Goal: Transaction & Acquisition: Book appointment/travel/reservation

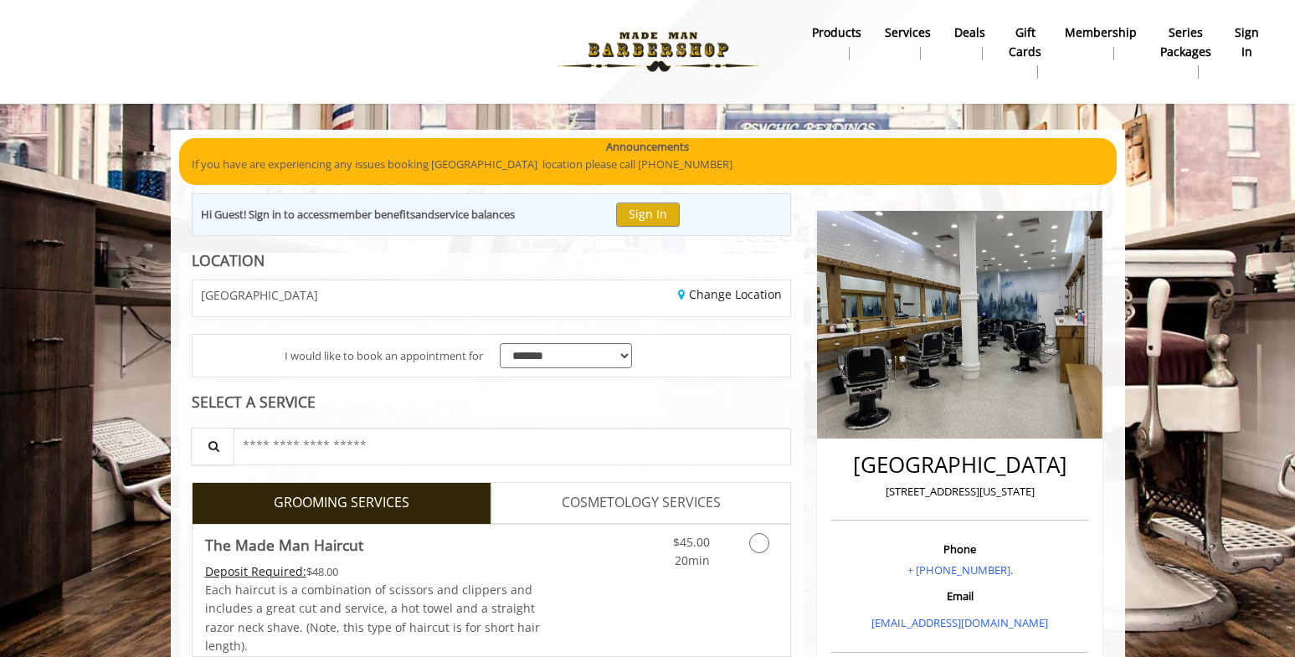
click at [447, 296] on div "[GEOGRAPHIC_DATA]" at bounding box center [335, 298] width 311 height 36
click at [732, 285] on div "Change Location" at bounding box center [646, 298] width 311 height 36
click at [730, 298] on link "Change Location" at bounding box center [730, 294] width 104 height 16
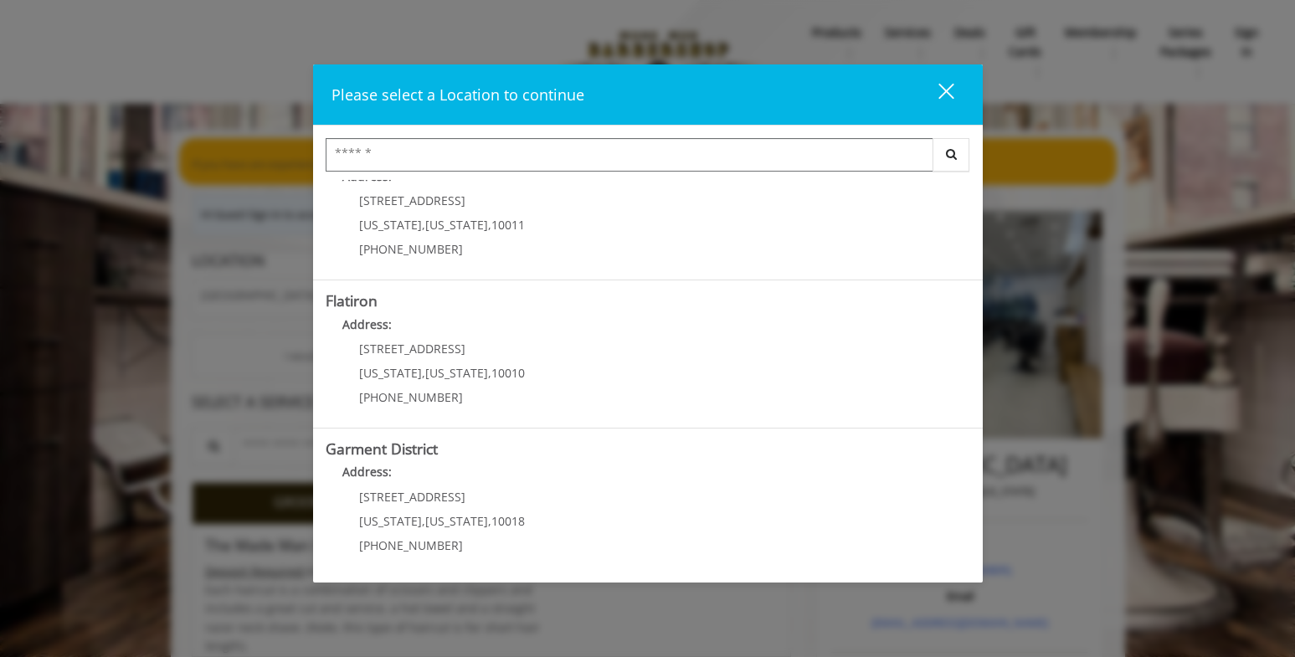
scroll to position [345, 0]
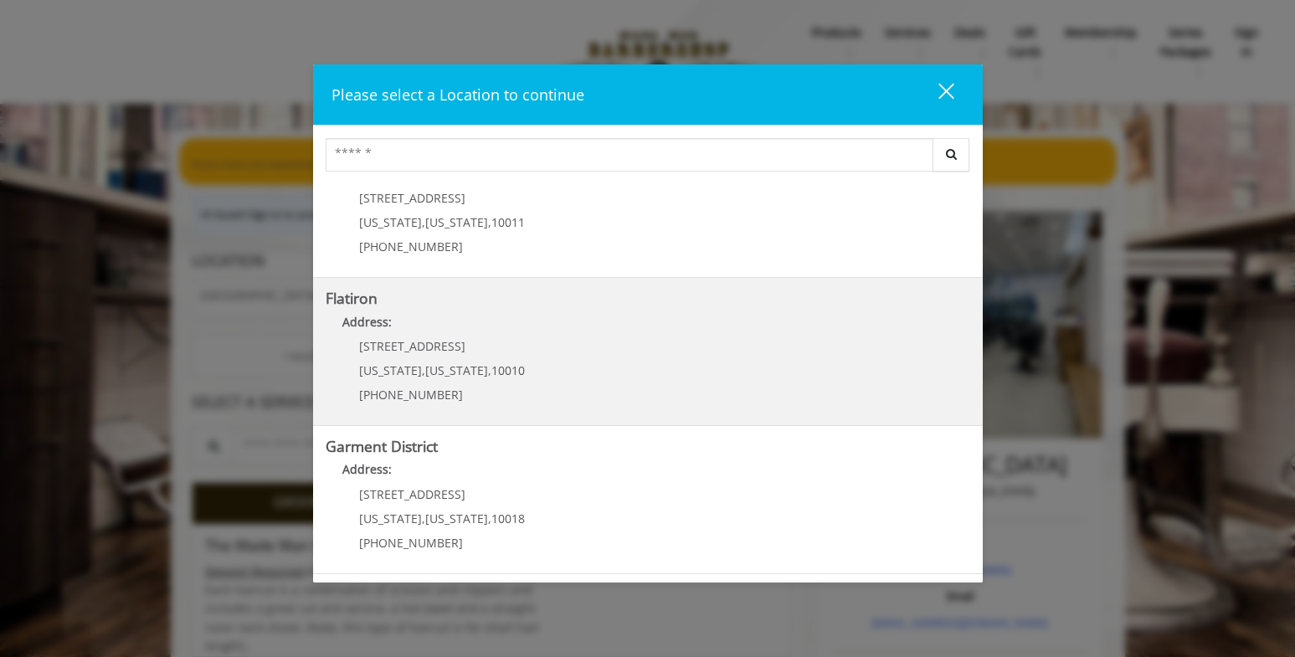
click at [502, 353] on div "10 E 23rd St New York , New York , 10010 (917) 475-1765" at bounding box center [430, 376] width 208 height 73
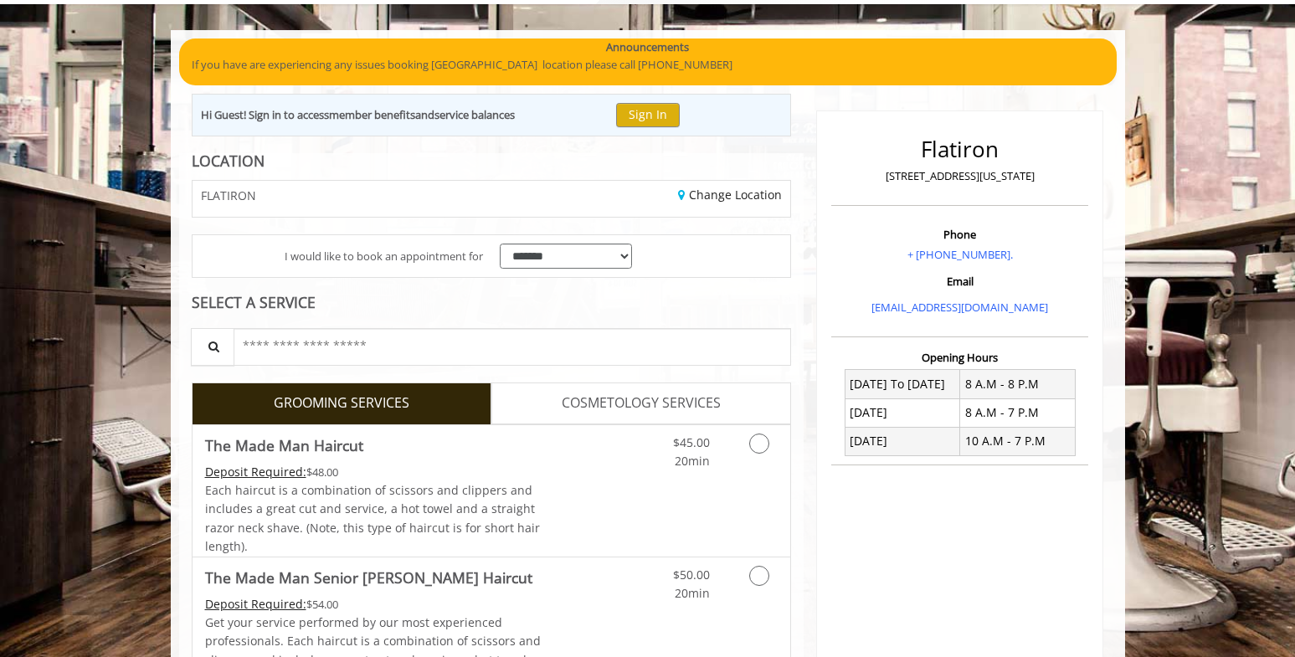
scroll to position [84, 0]
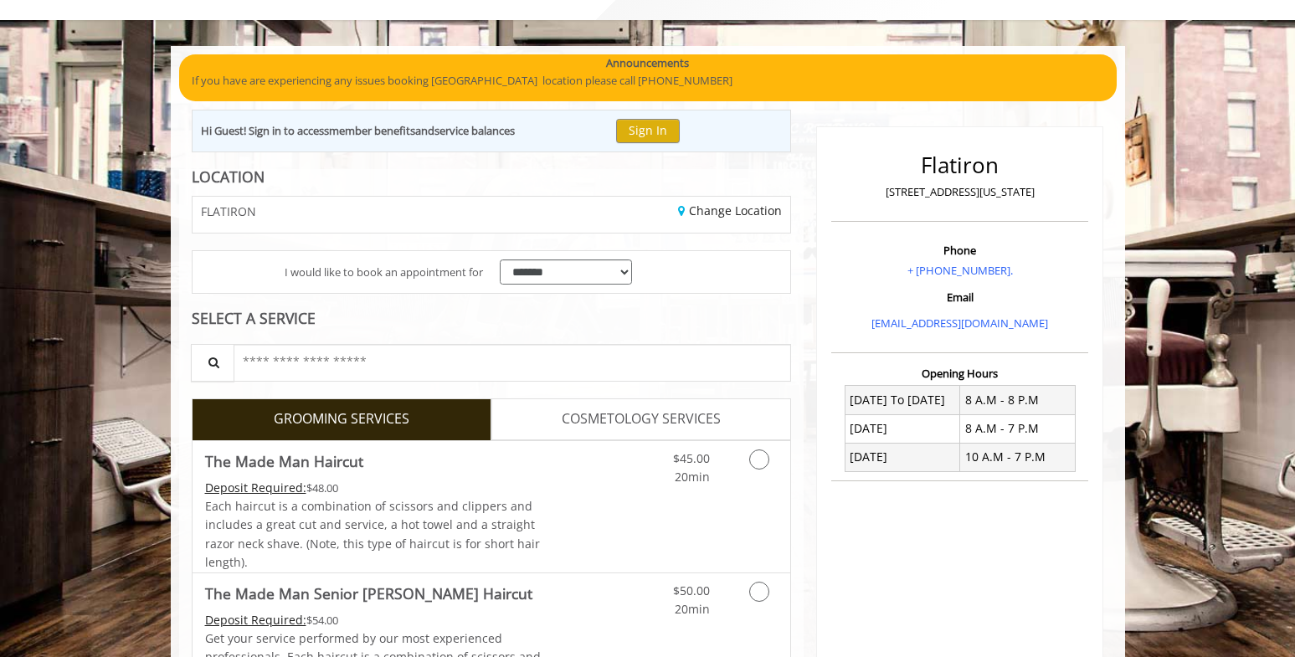
click at [352, 224] on div "FLATIRON" at bounding box center [335, 215] width 311 height 36
click at [691, 211] on link "Change Location" at bounding box center [730, 211] width 104 height 16
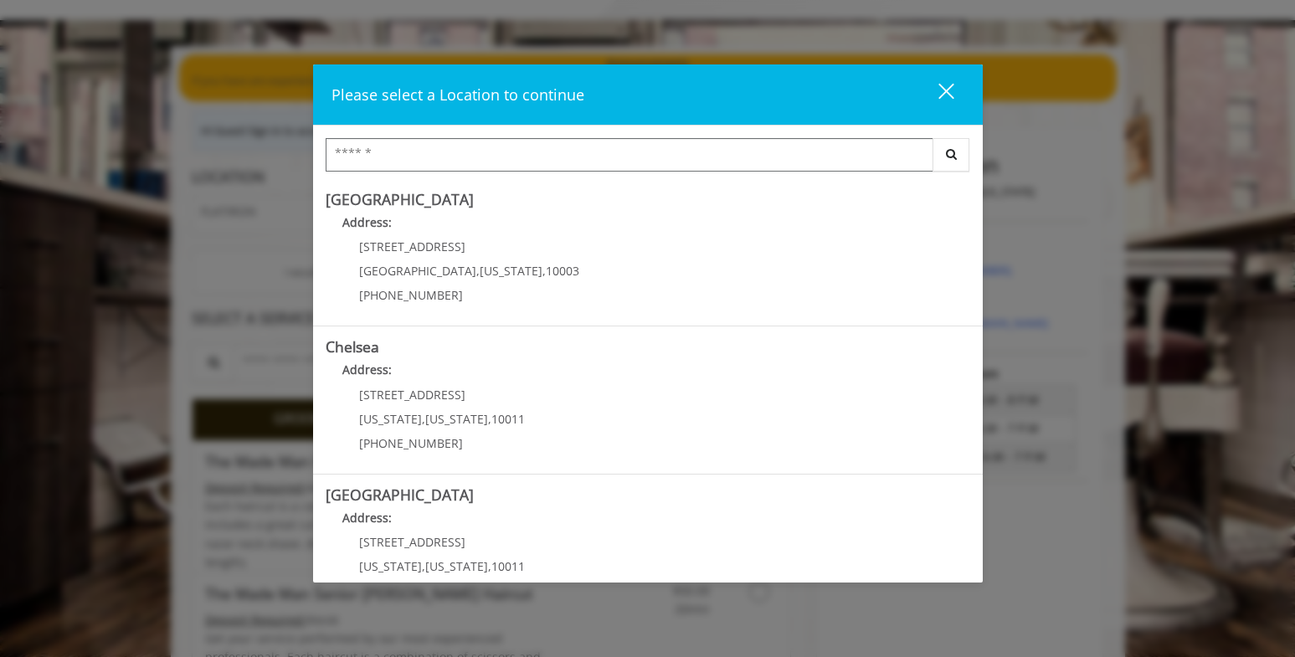
scroll to position [0, 0]
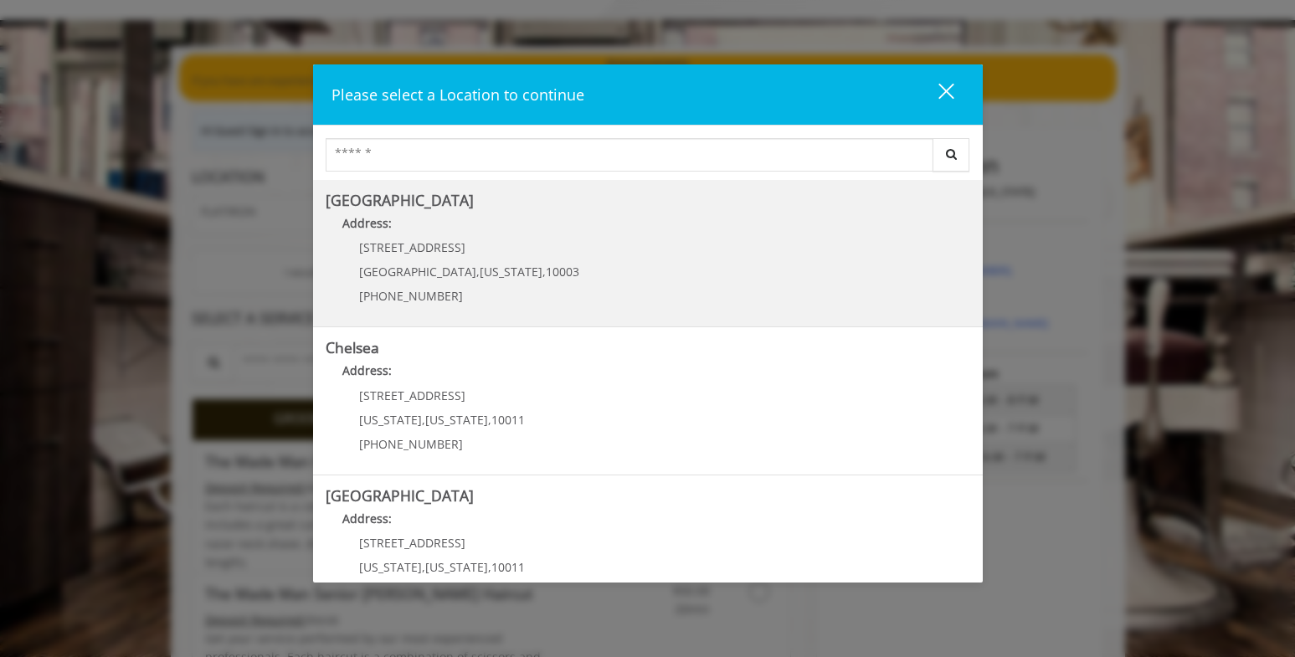
click at [480, 280] on span "New York" at bounding box center [511, 272] width 63 height 16
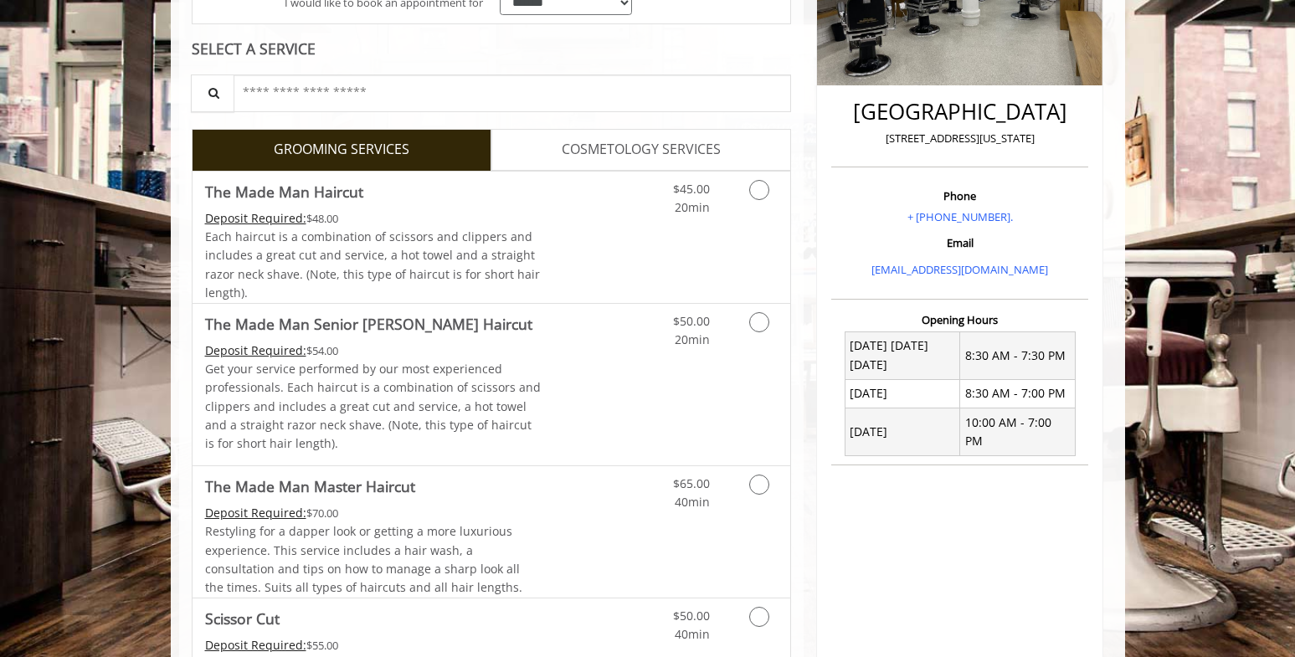
scroll to position [335, 0]
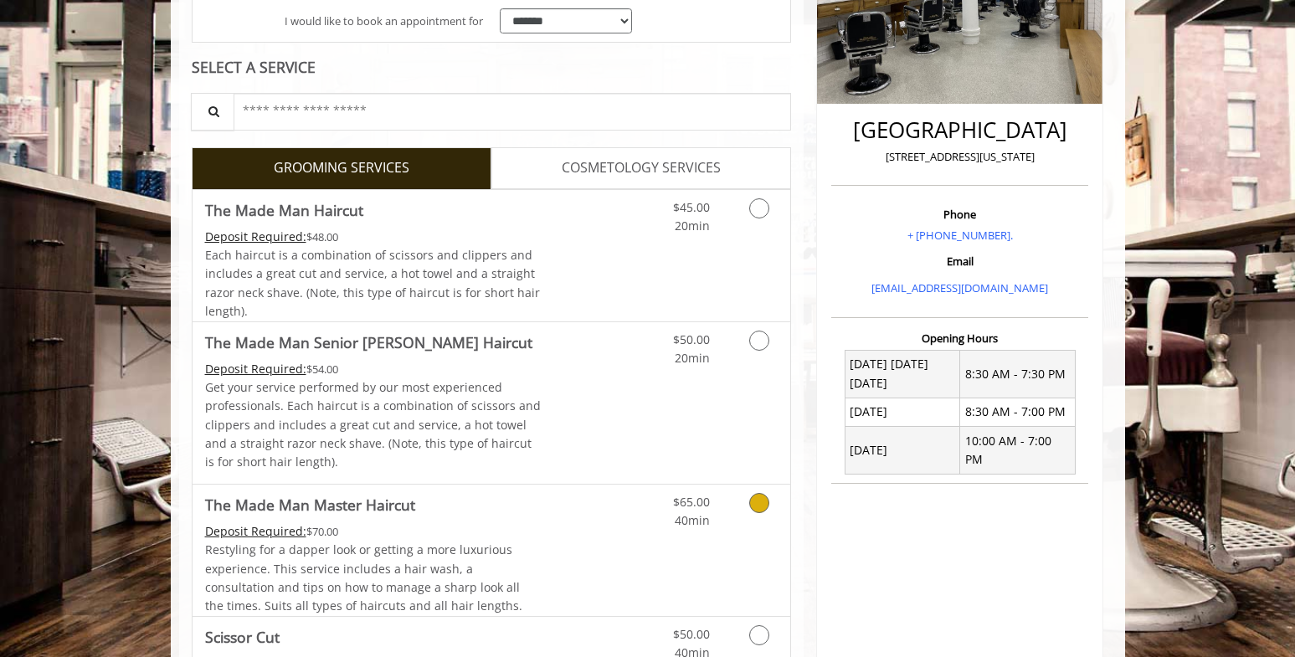
click at [443, 545] on span "Restyling for a dapper look or getting a more luxurious experience. This servic…" at bounding box center [363, 577] width 317 height 72
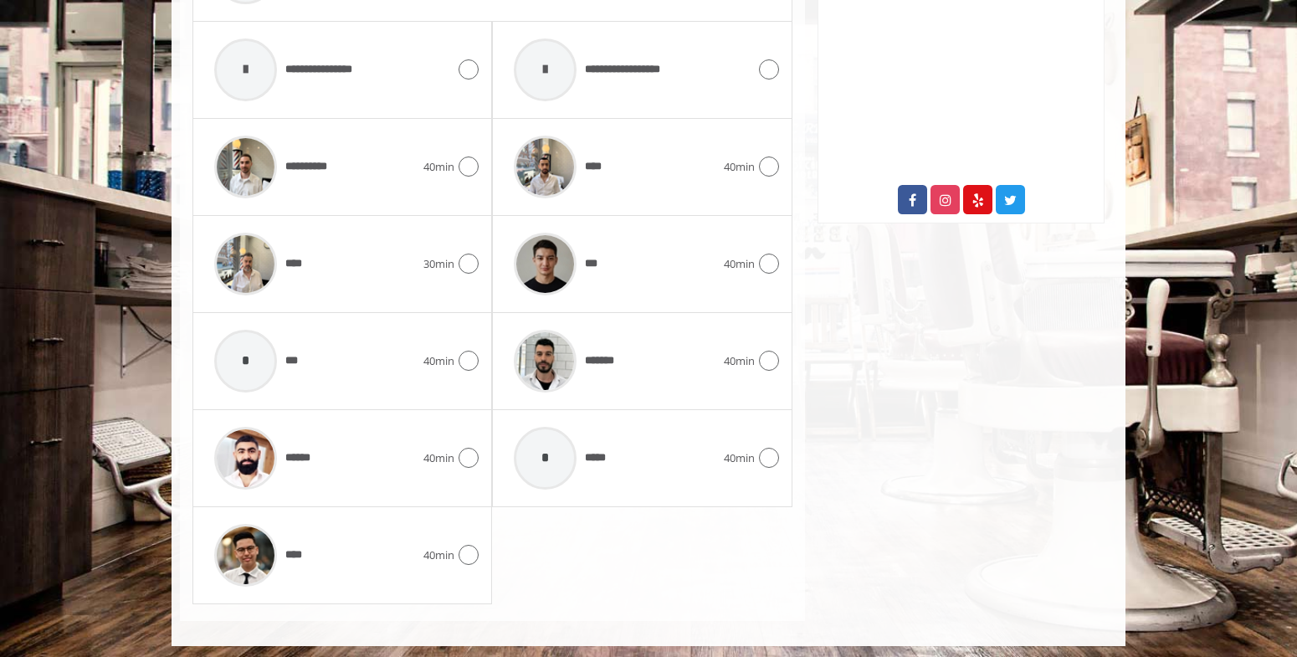
scroll to position [875, 0]
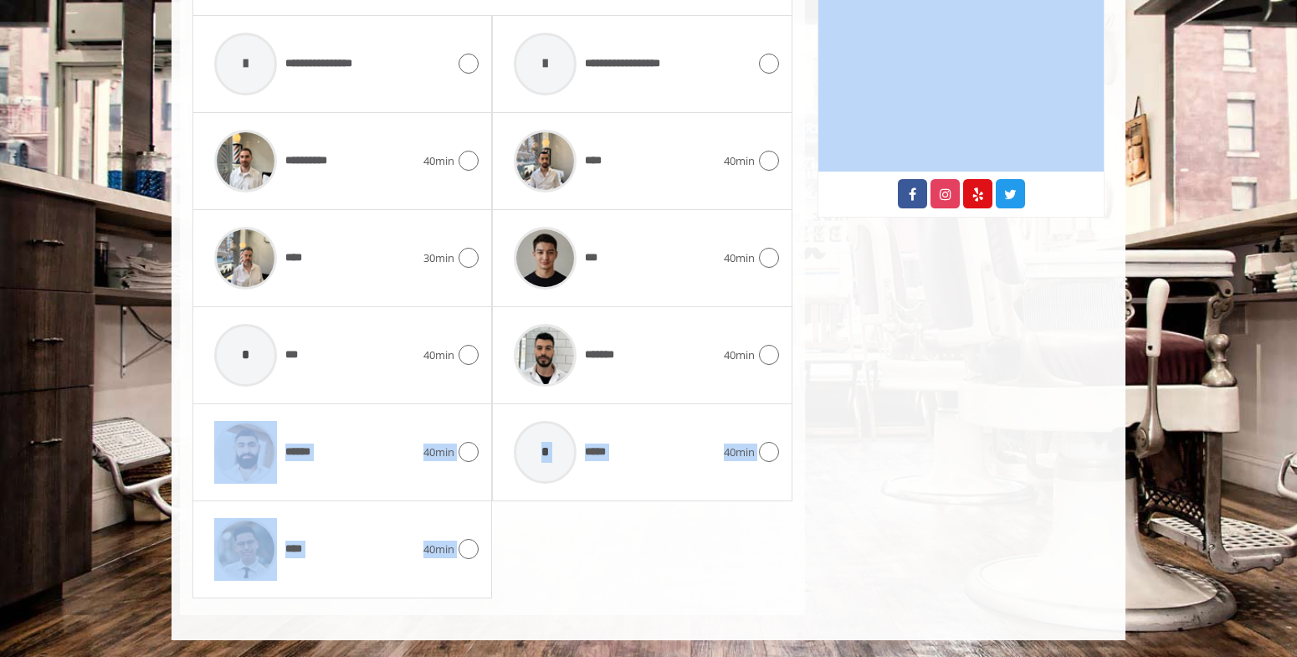
drag, startPoint x: 351, startPoint y: 464, endPoint x: 974, endPoint y: 475, distance: 623.6
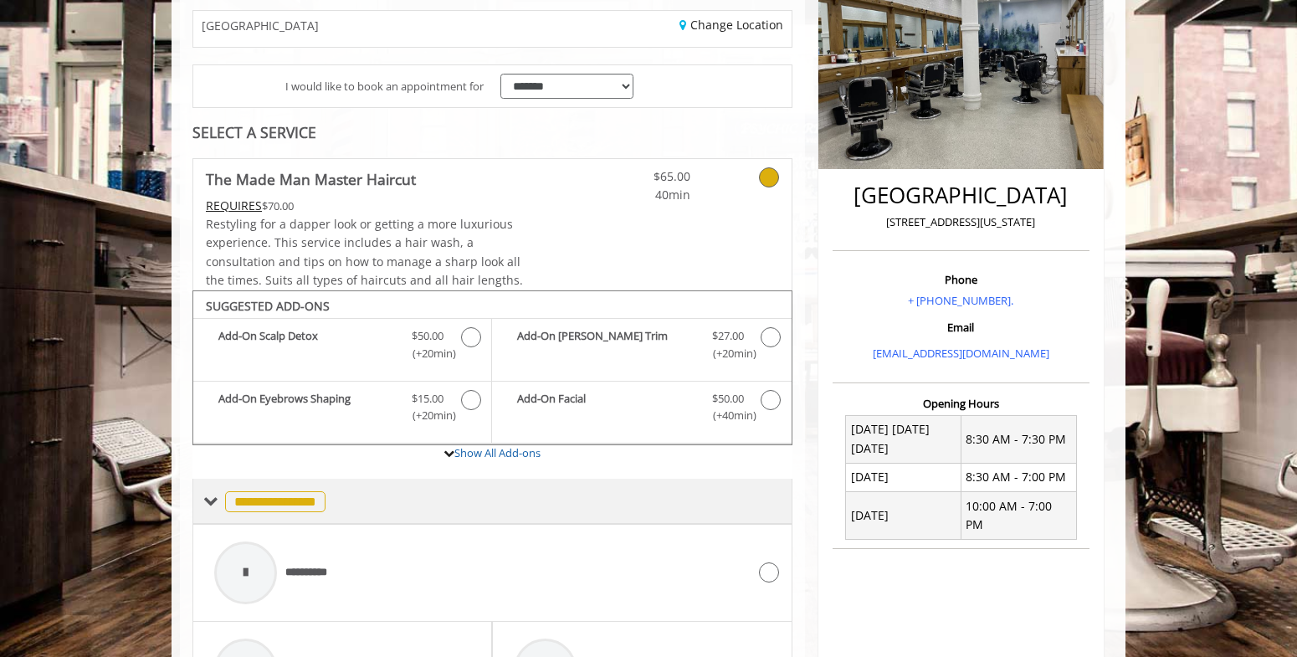
scroll to position [0, 0]
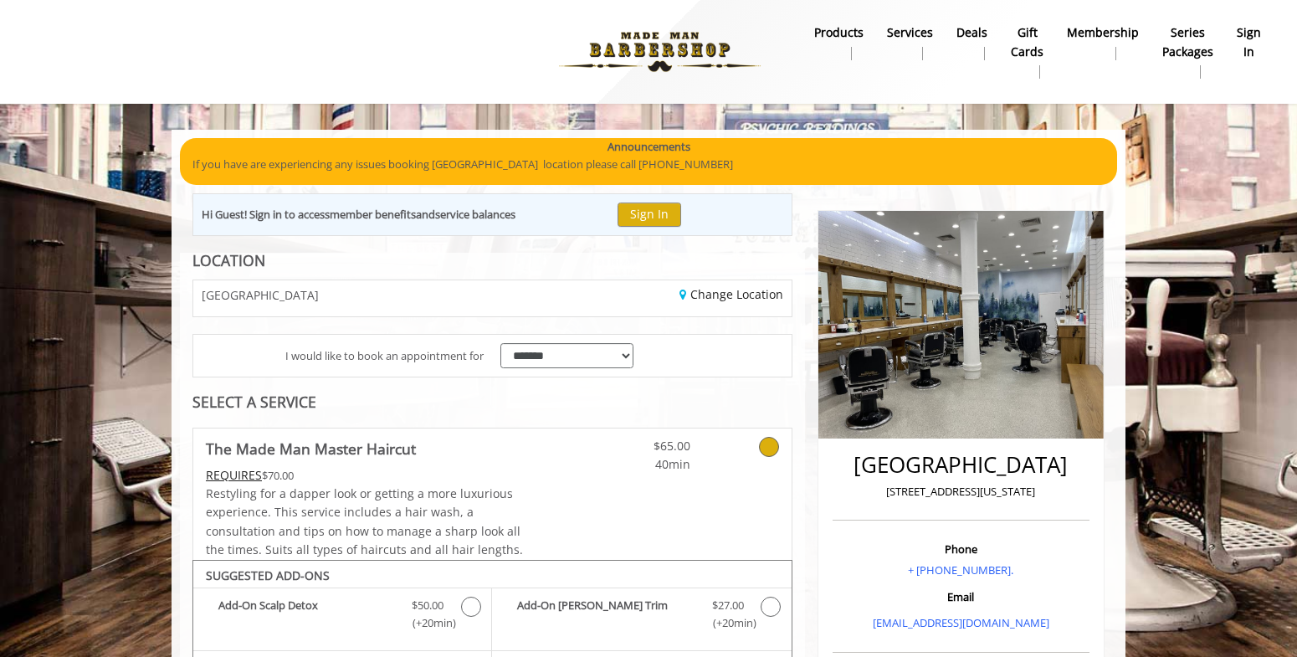
click at [413, 295] on div "[GEOGRAPHIC_DATA]" at bounding box center [336, 298] width 311 height 36
click at [741, 298] on link "Change Location" at bounding box center [732, 294] width 104 height 16
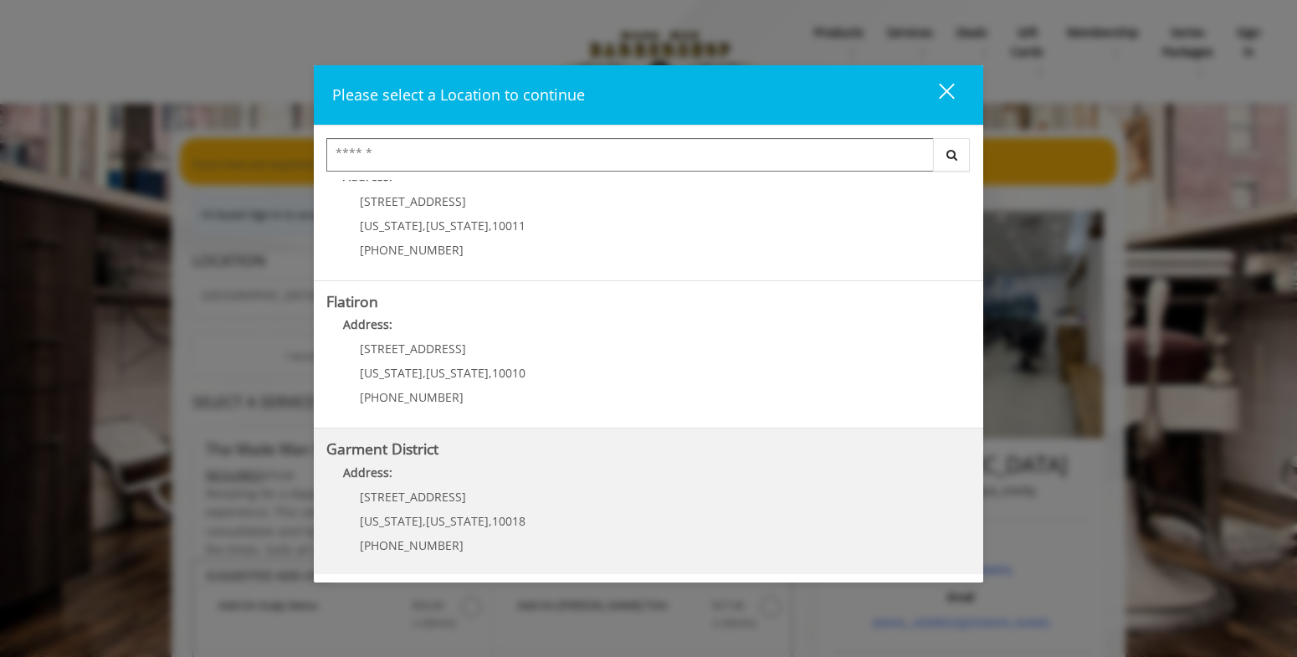
scroll to position [345, 0]
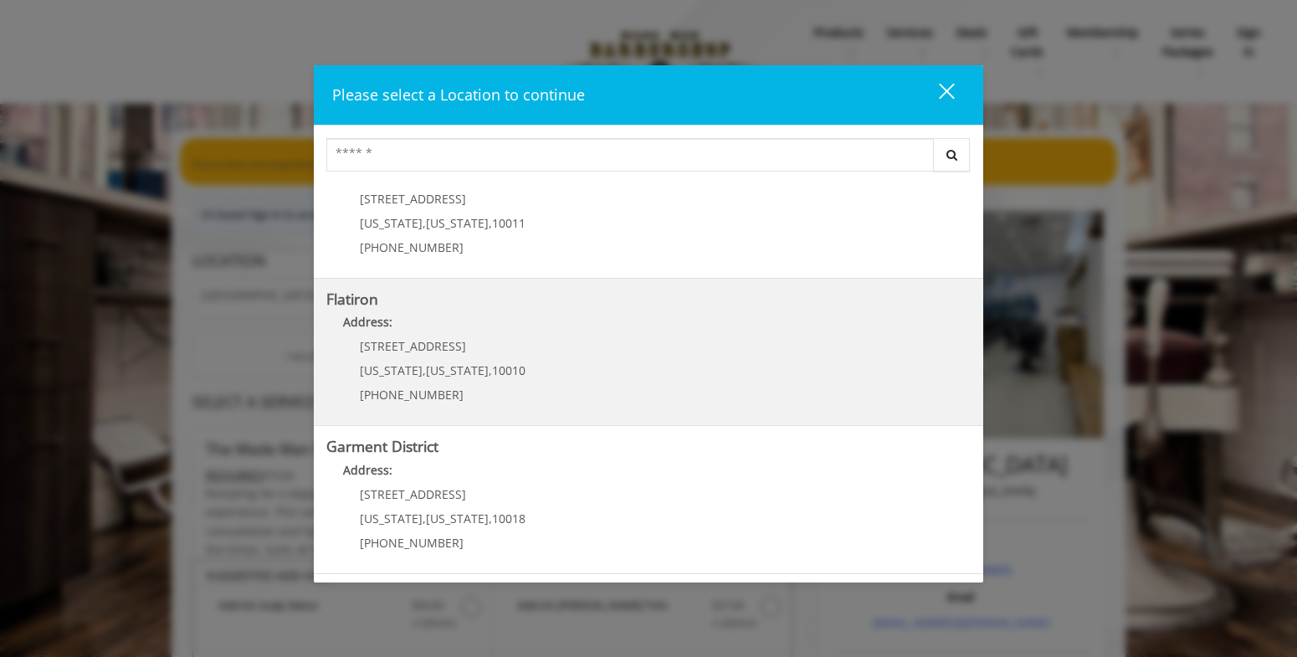
click at [454, 364] on span "New York" at bounding box center [457, 370] width 63 height 16
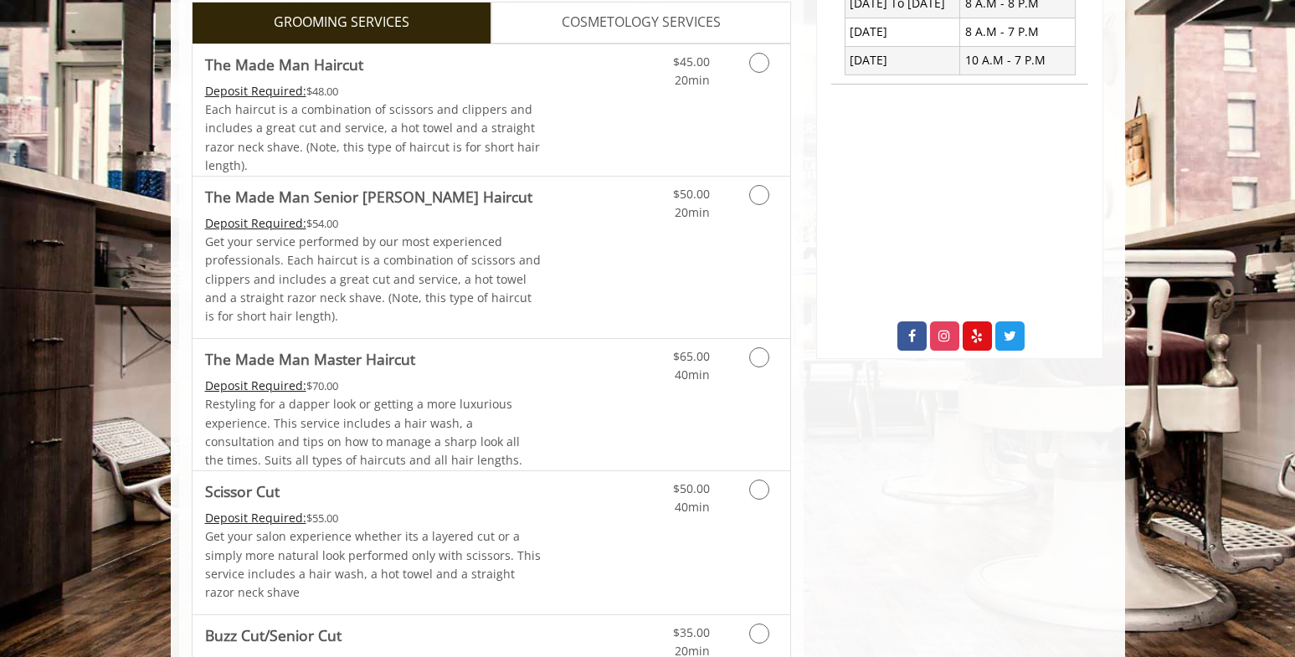
scroll to position [502, 0]
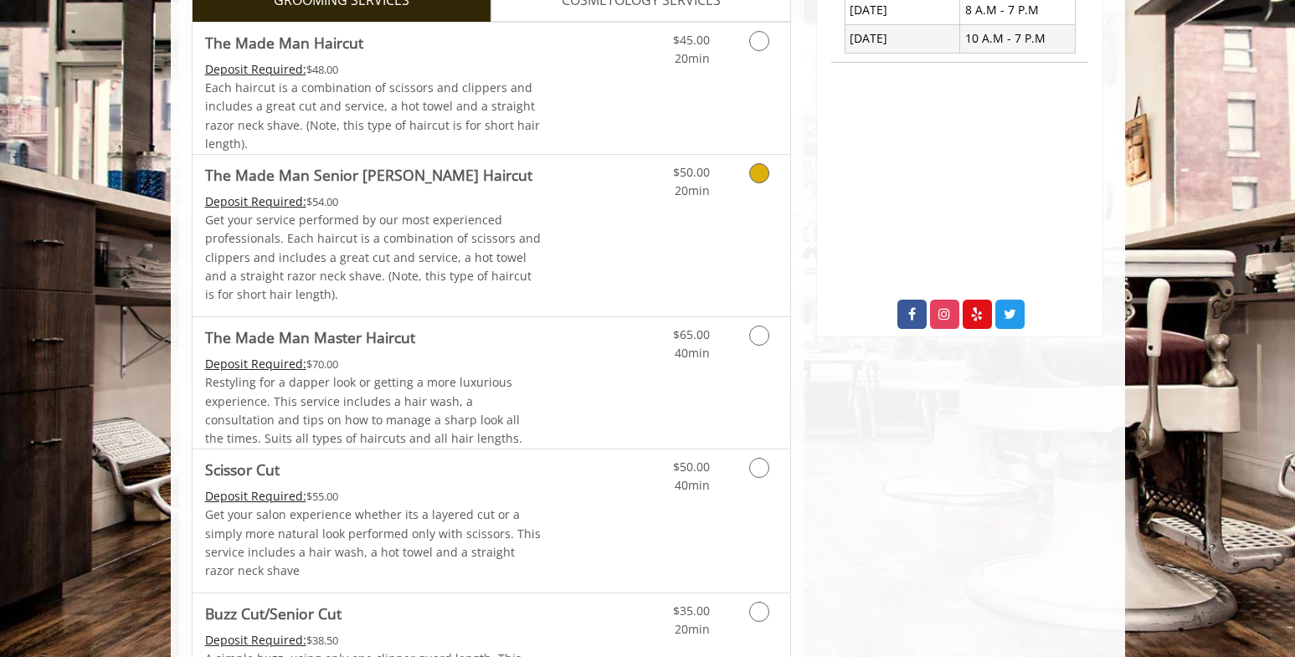
click at [724, 246] on div "$50.00 20min" at bounding box center [715, 236] width 150 height 162
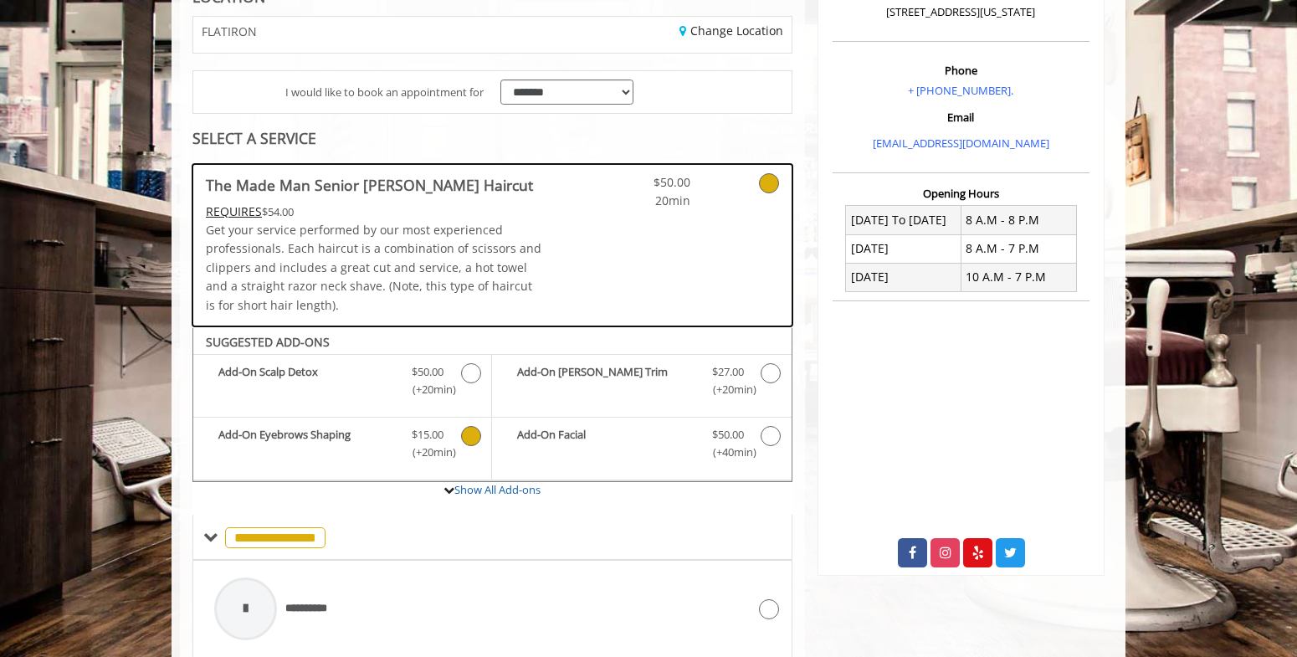
scroll to position [182, 0]
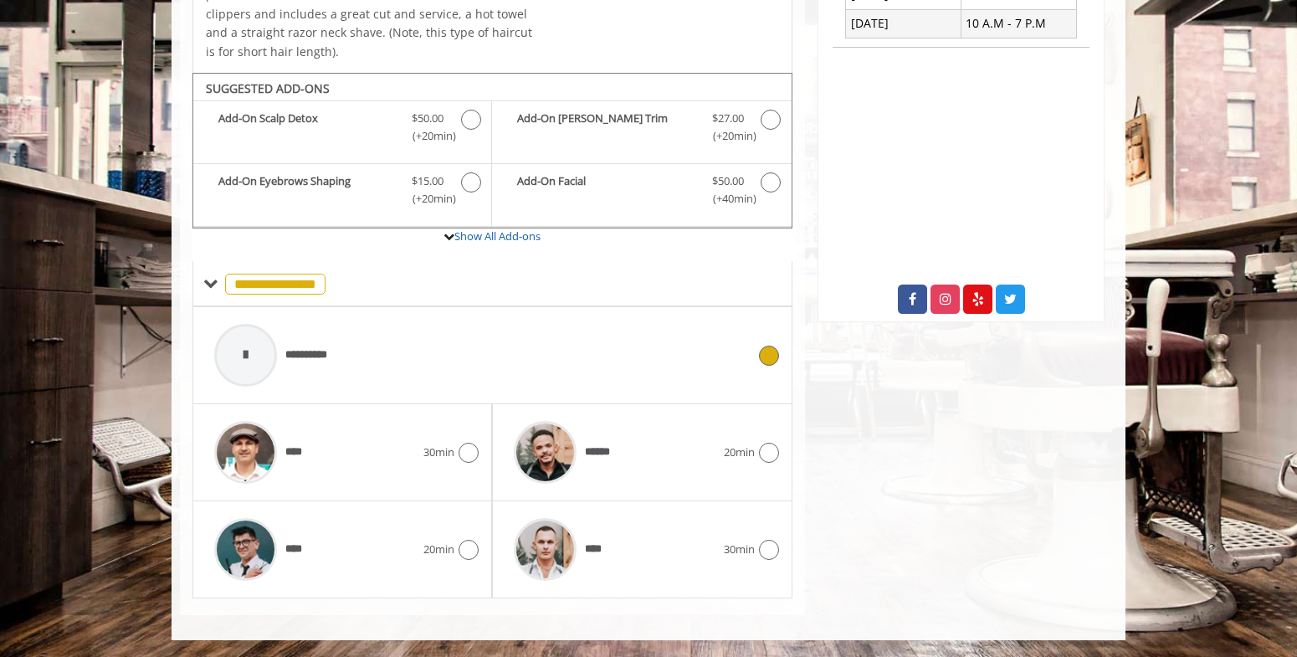
click at [377, 359] on div "**********" at bounding box center [480, 356] width 549 height 80
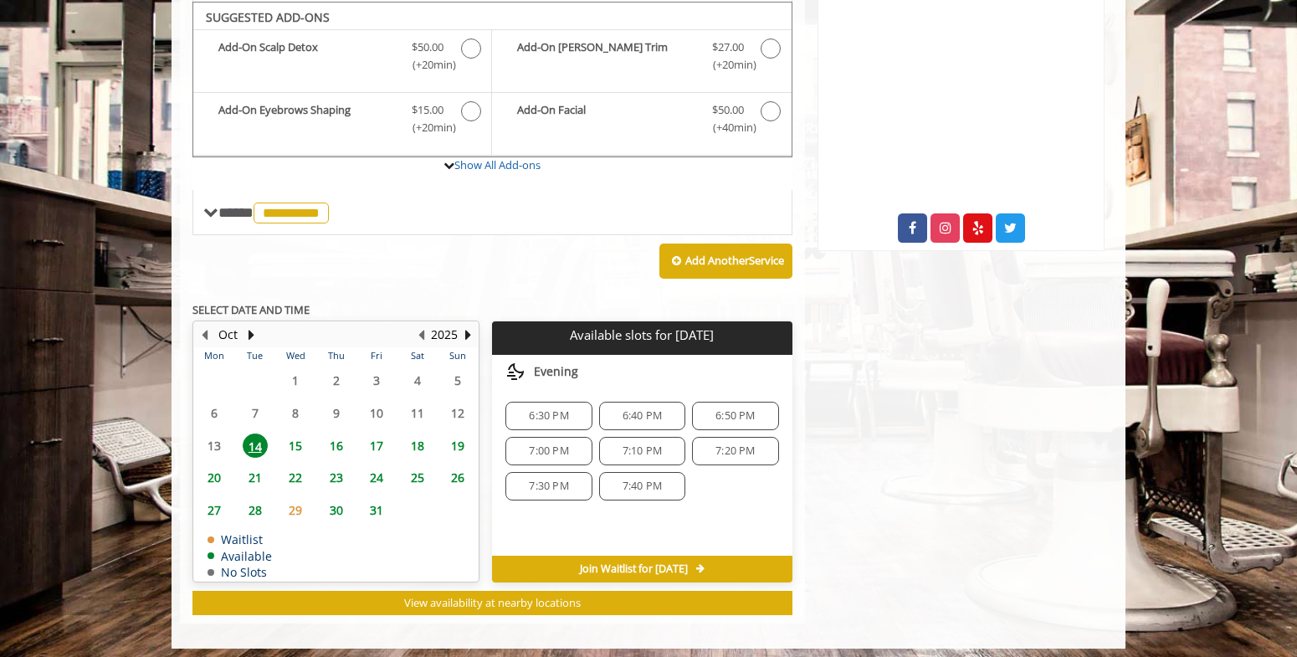
scroll to position [591, 0]
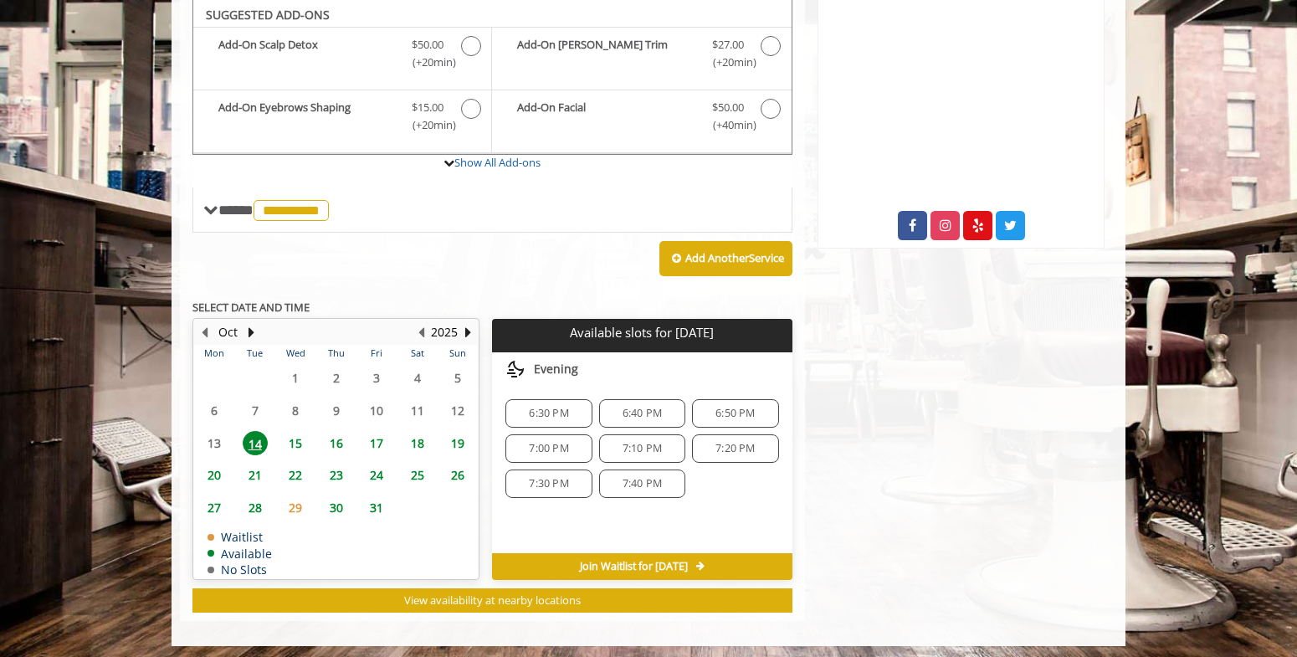
click at [556, 411] on span "6:30 PM" at bounding box center [548, 413] width 39 height 13
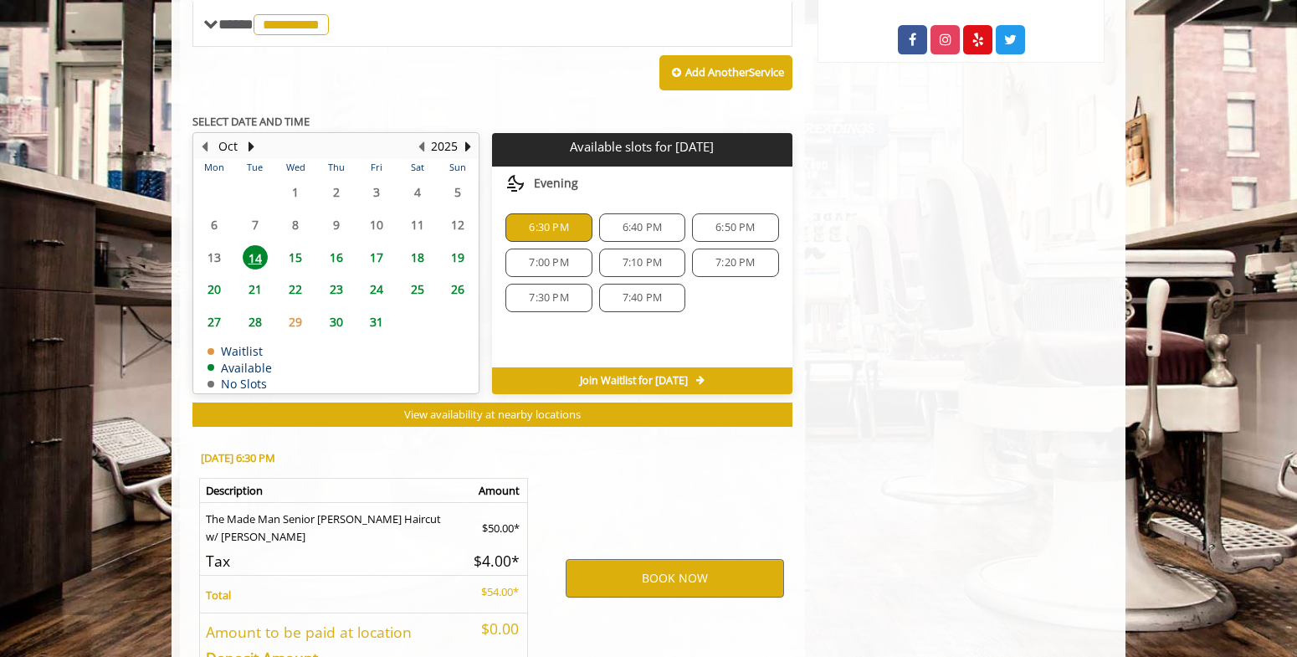
scroll to position [899, 0]
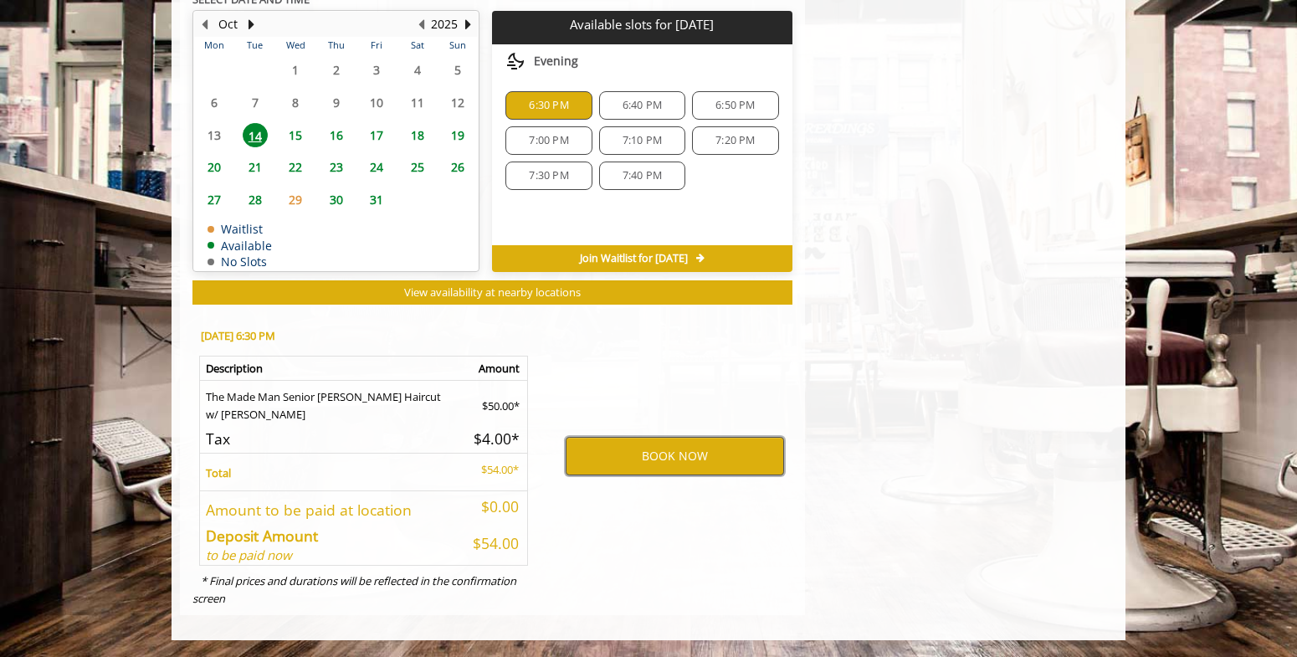
click at [652, 463] on button "BOOK NOW" at bounding box center [675, 456] width 218 height 38
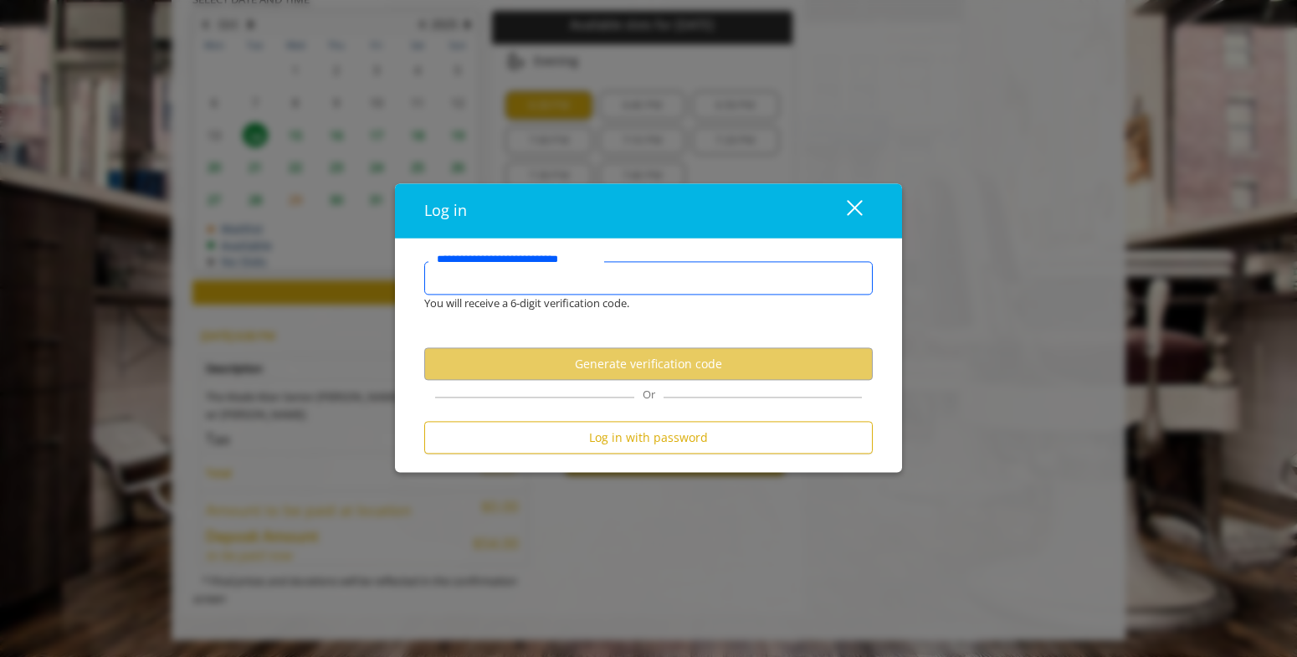
click at [533, 283] on input "**********" at bounding box center [648, 278] width 449 height 33
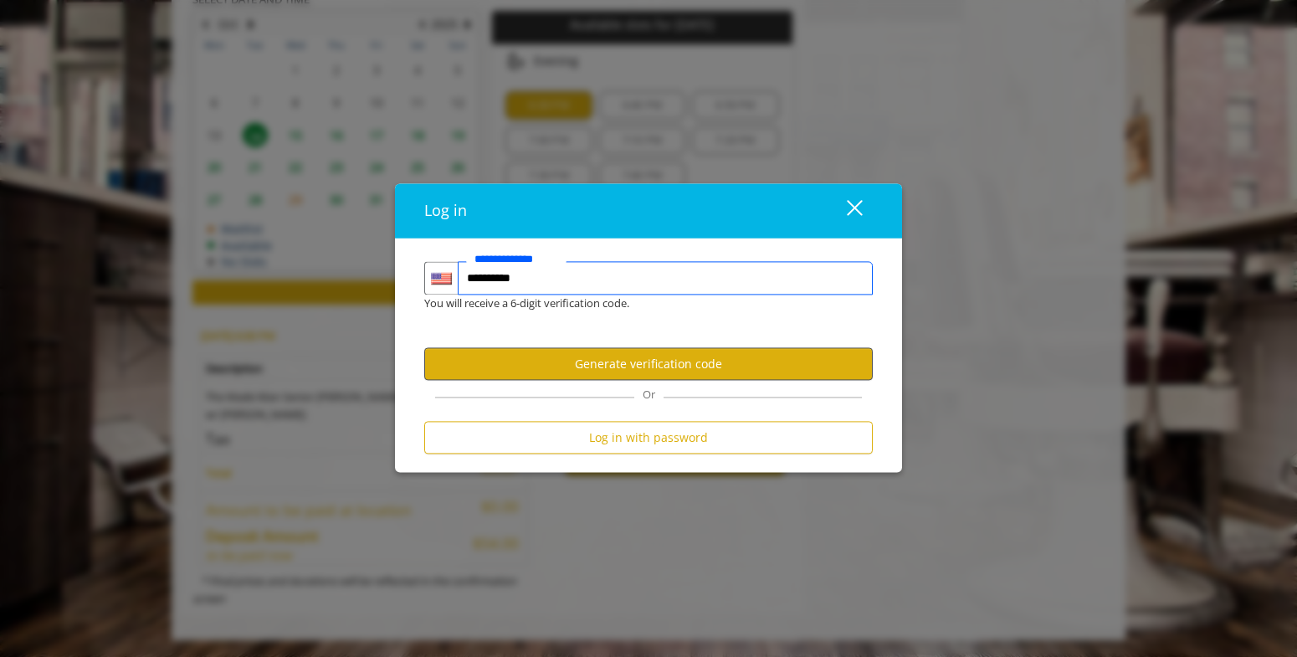
type input "**********"
click at [552, 362] on button "Generate verification code" at bounding box center [648, 364] width 449 height 33
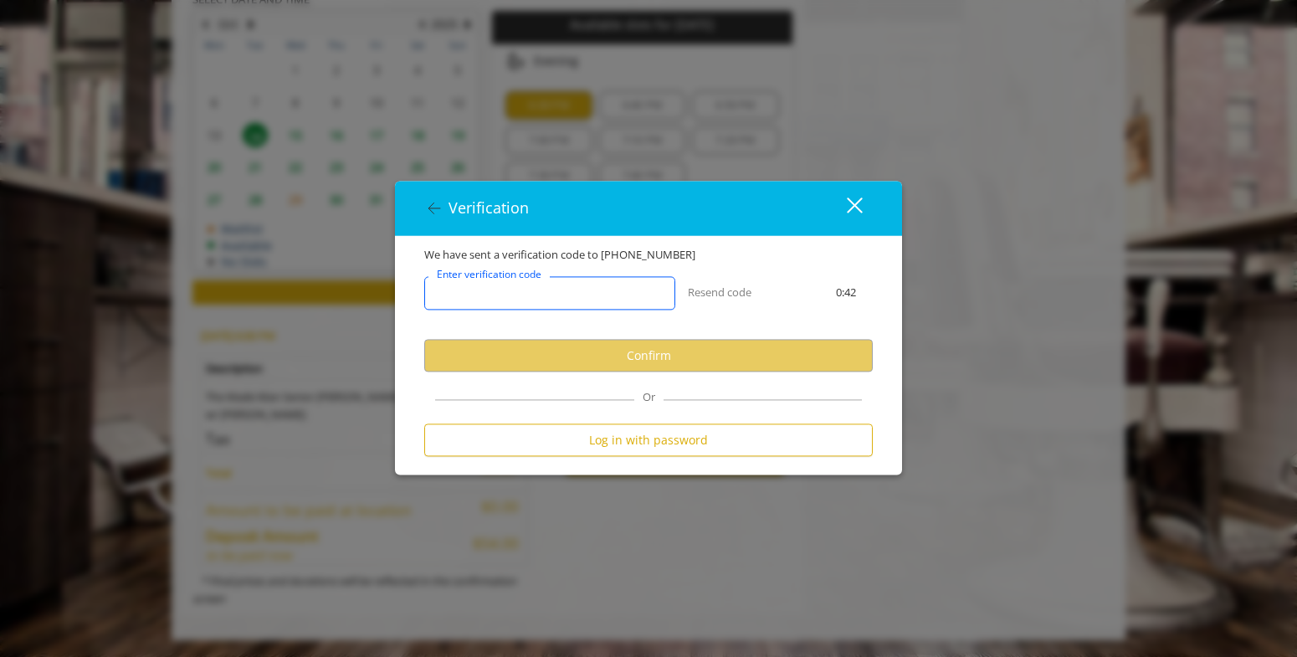
click at [621, 299] on input "Enter verification code" at bounding box center [549, 293] width 251 height 33
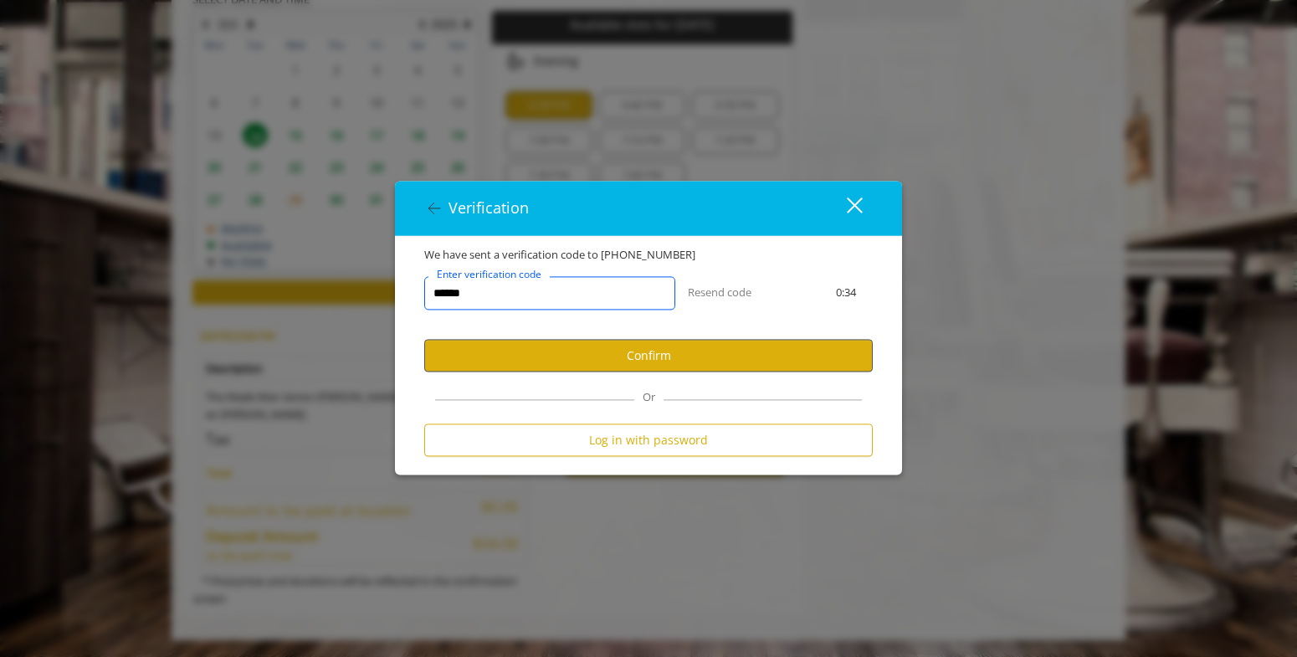
type input "******"
click at [615, 365] on button "Confirm" at bounding box center [648, 356] width 449 height 33
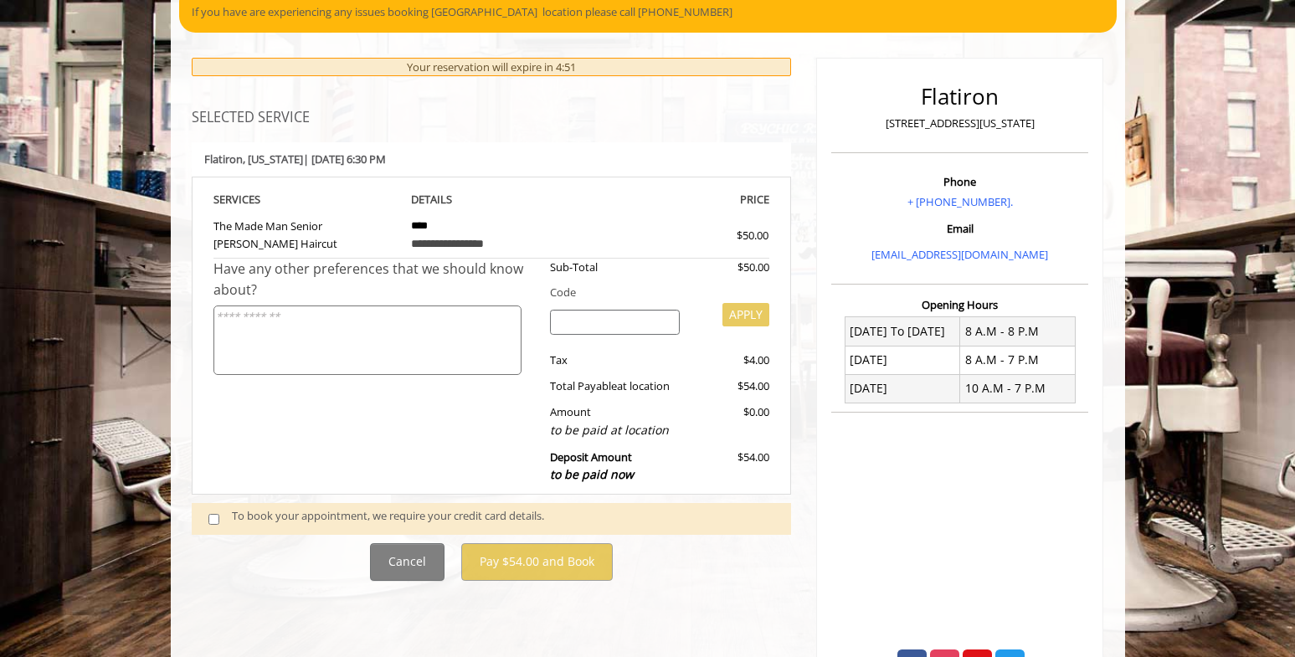
scroll to position [167, 0]
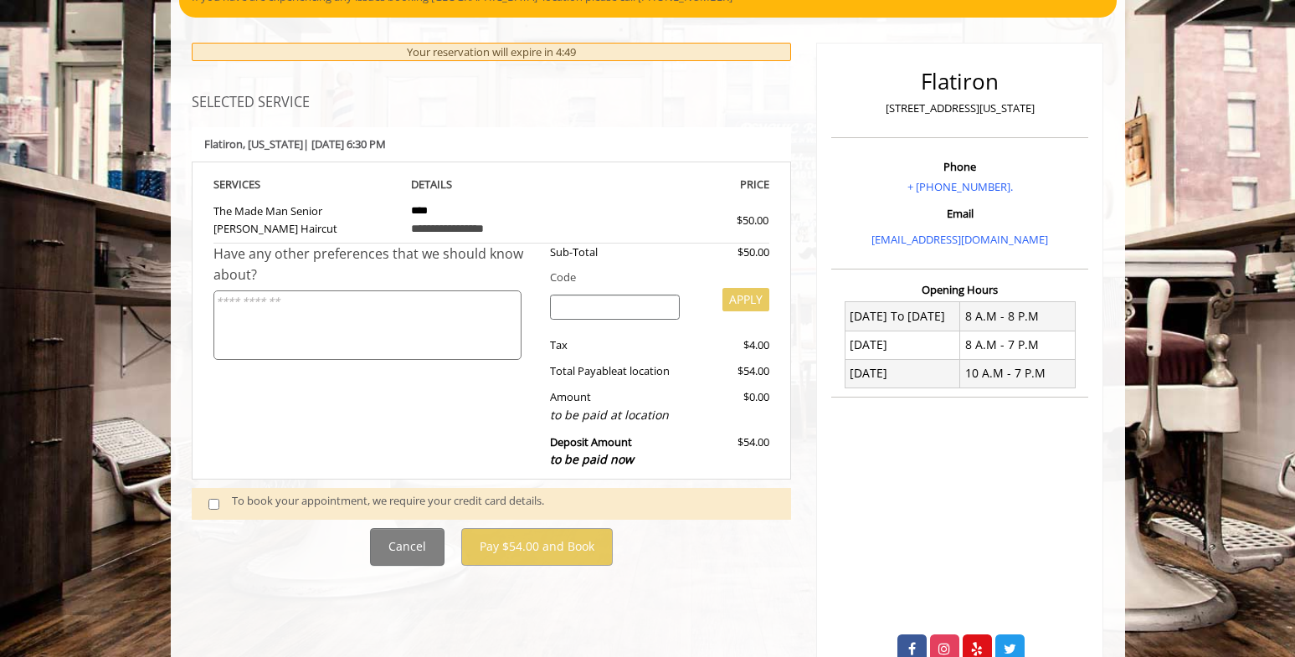
click at [363, 498] on div "To book your appointment, we require your credit card details." at bounding box center [503, 503] width 542 height 23
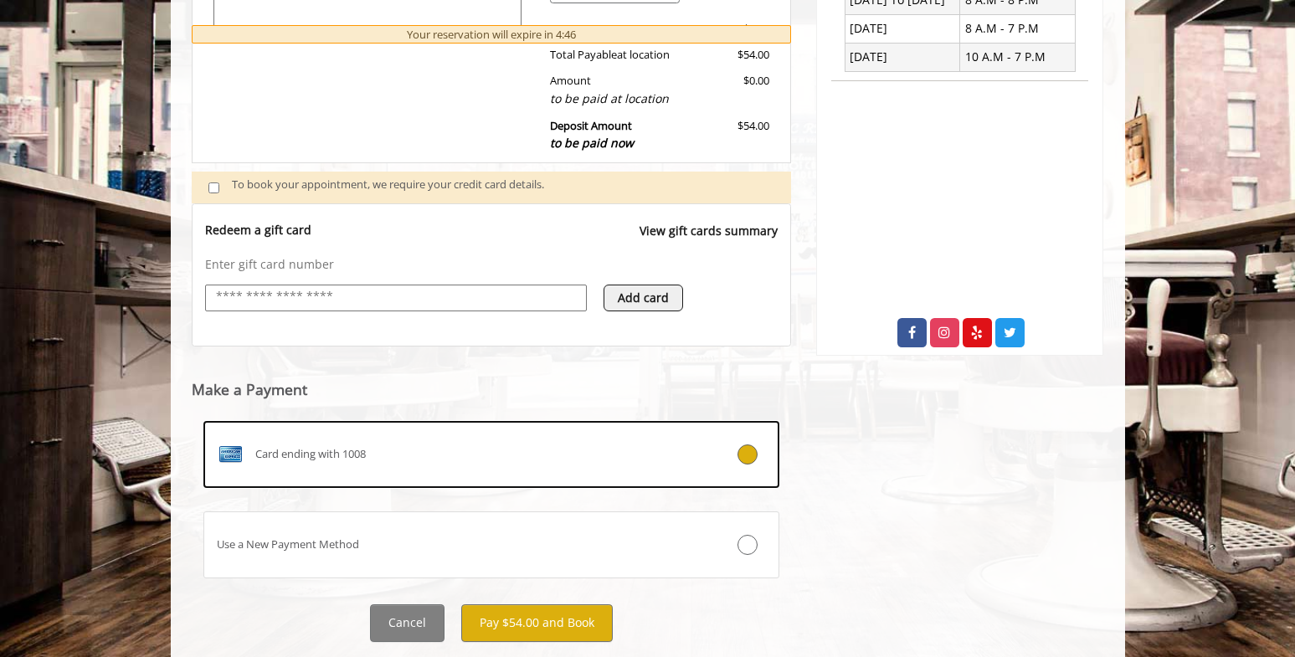
scroll to position [527, 0]
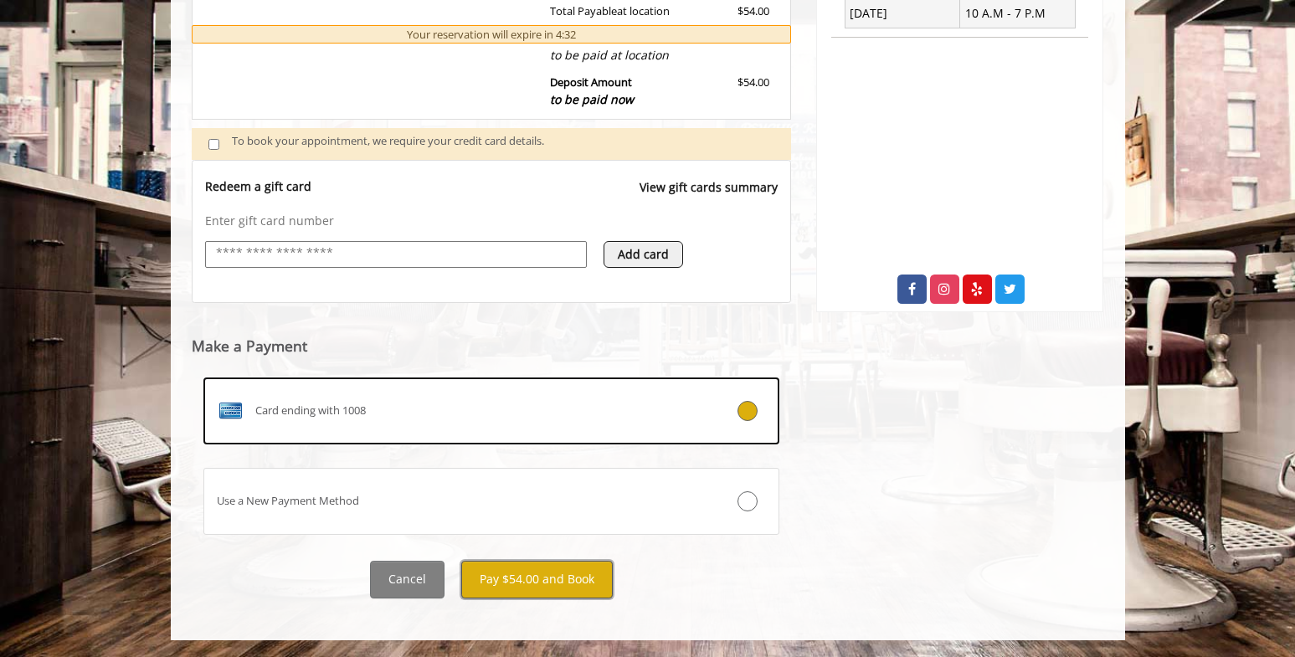
click at [552, 580] on button "Pay $54.00 and Book" at bounding box center [536, 580] width 151 height 38
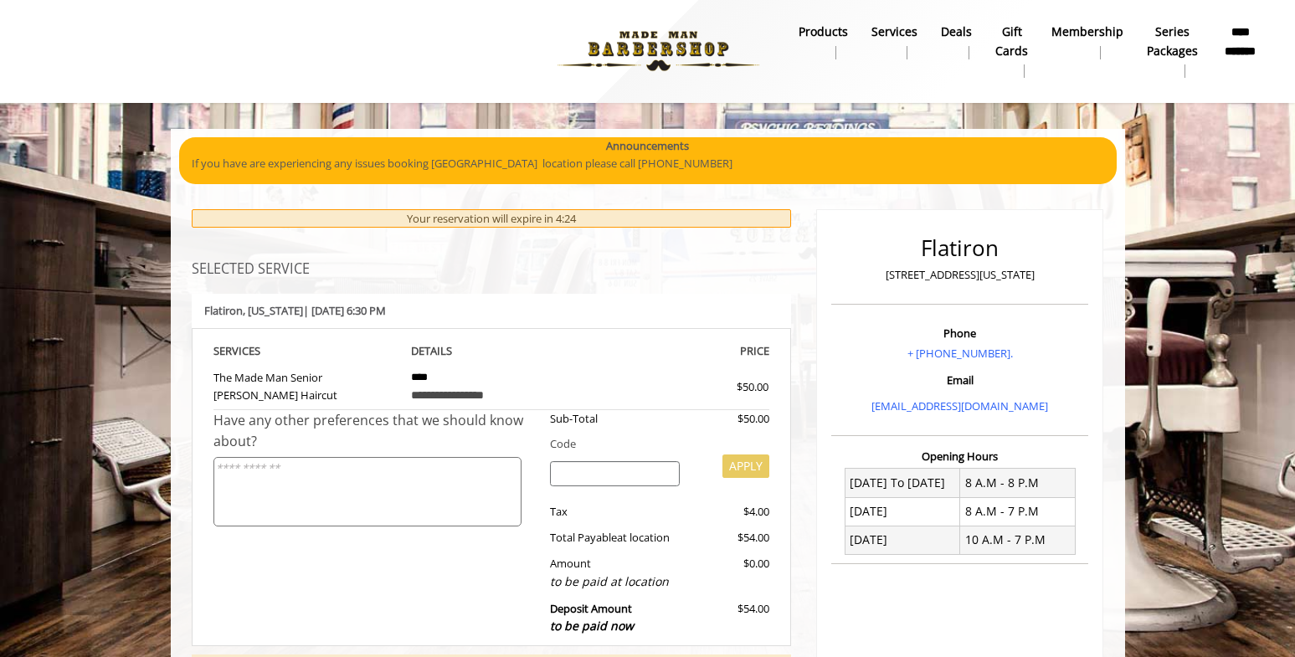
scroll to position [0, 0]
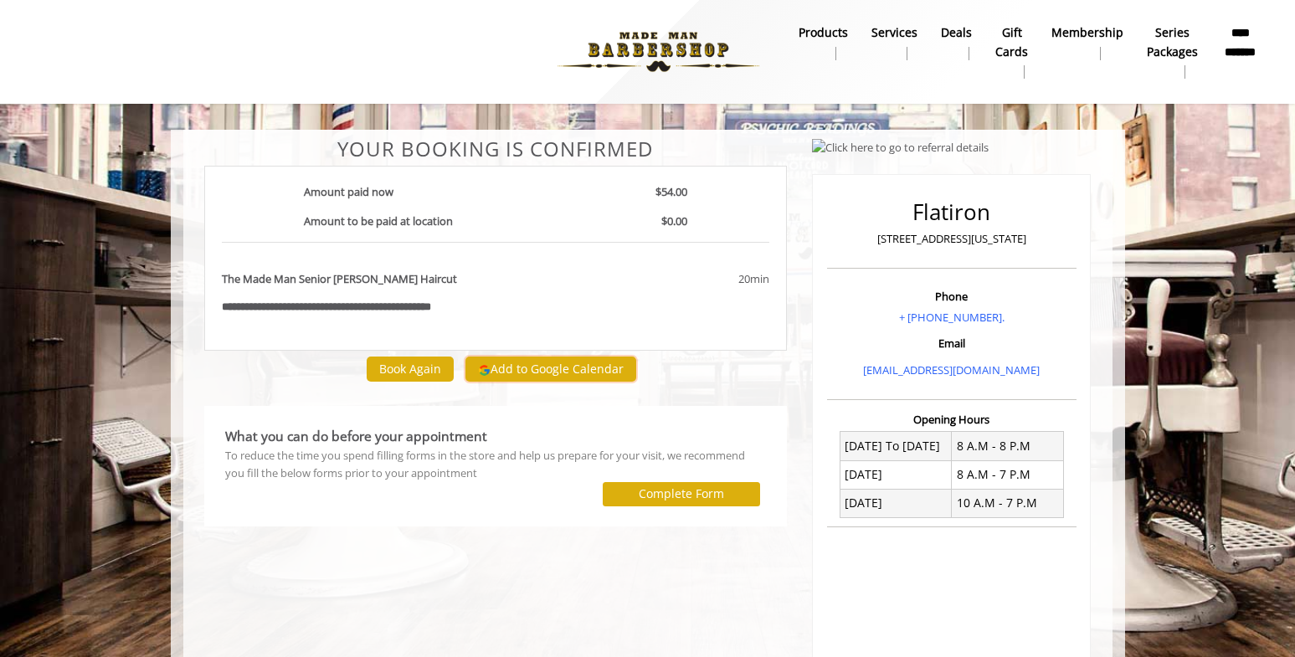
click at [535, 367] on button "Add to Google Calendar" at bounding box center [550, 369] width 171 height 25
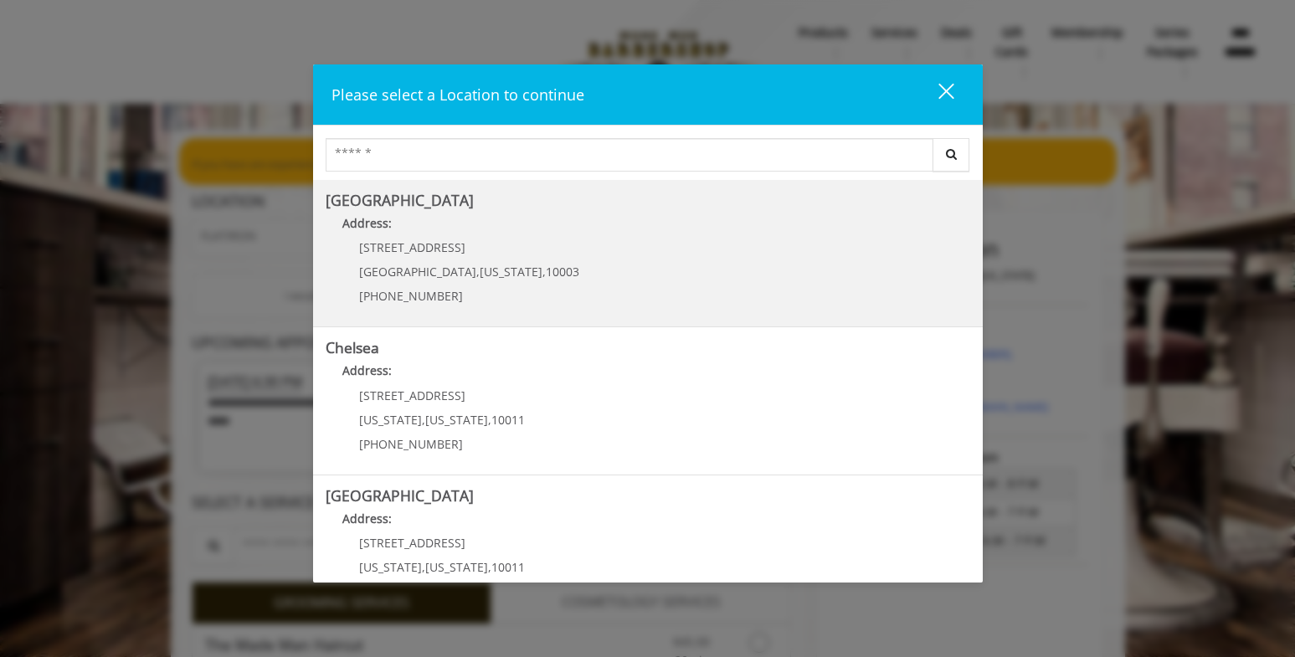
click at [516, 245] on div "[STREET_ADDRESS][US_STATE] (212) 598-1840" at bounding box center [457, 277] width 262 height 73
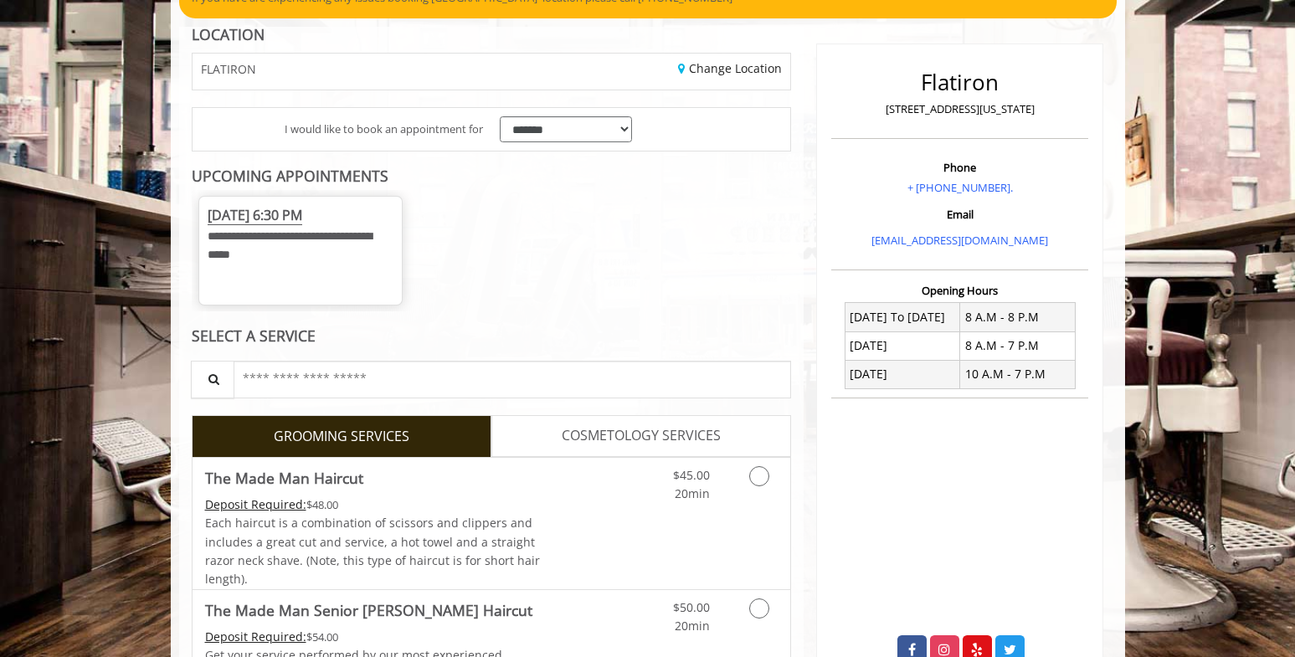
scroll to position [167, 0]
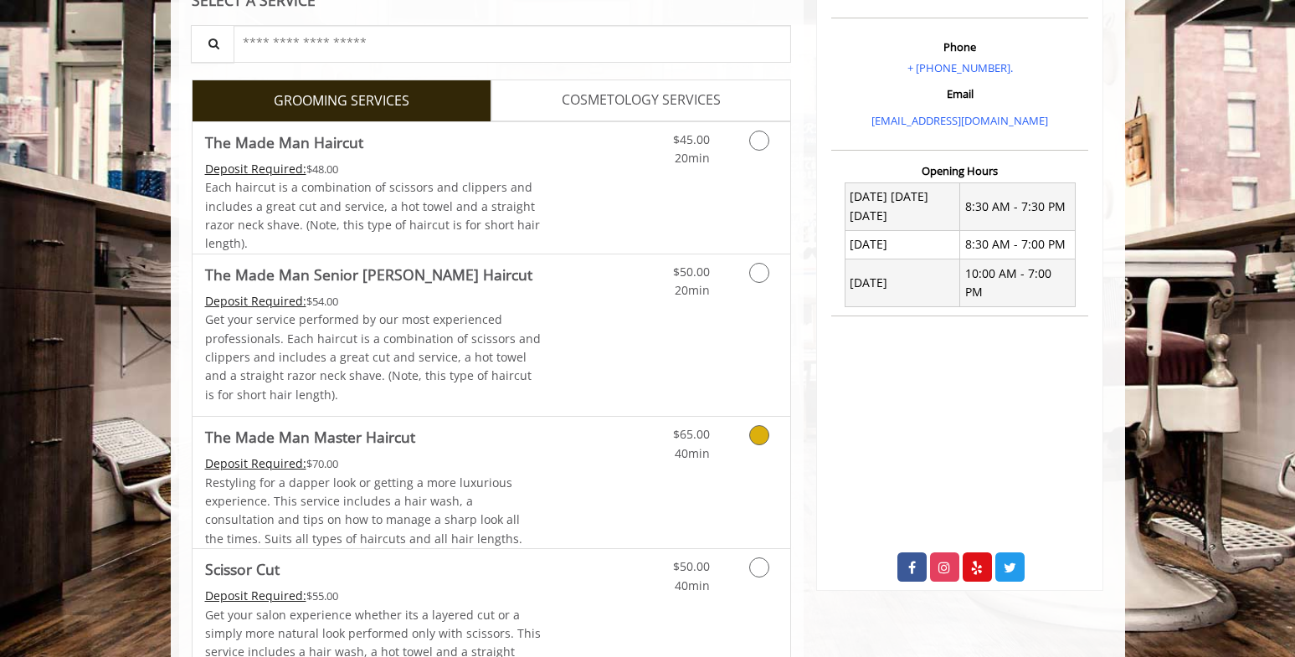
click at [441, 462] on div "Deposit Required: $70.00" at bounding box center [373, 463] width 336 height 18
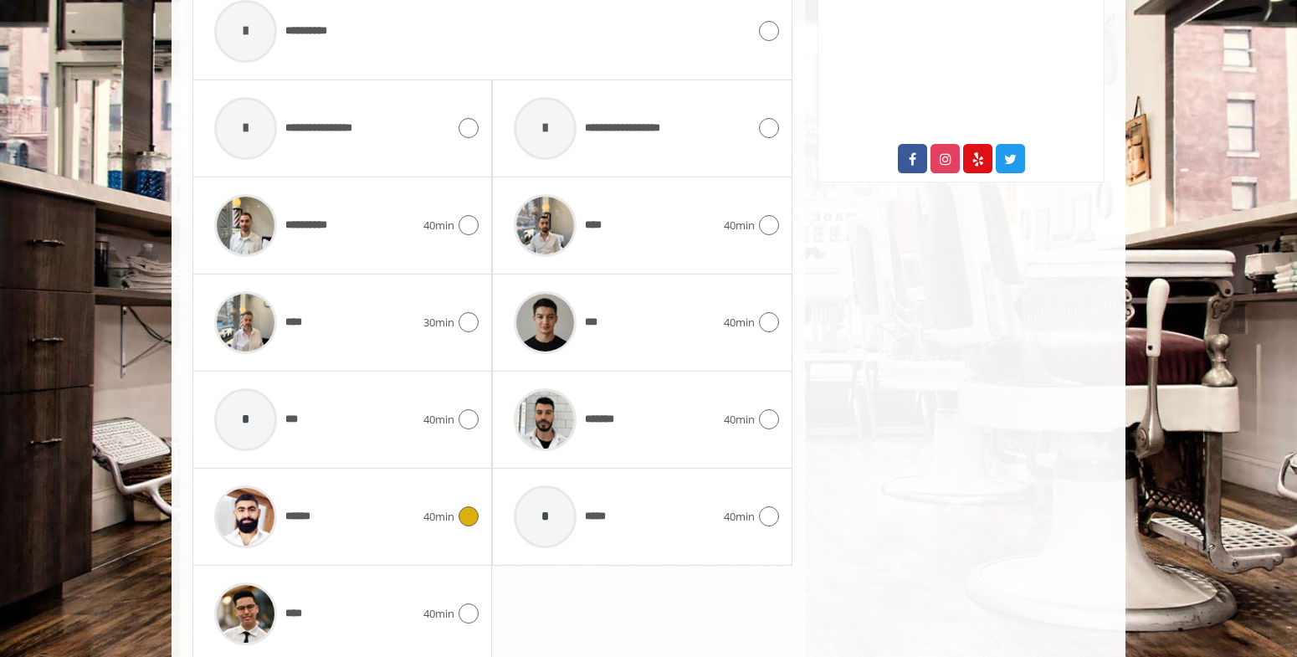
click at [405, 500] on div "******" at bounding box center [315, 517] width 218 height 80
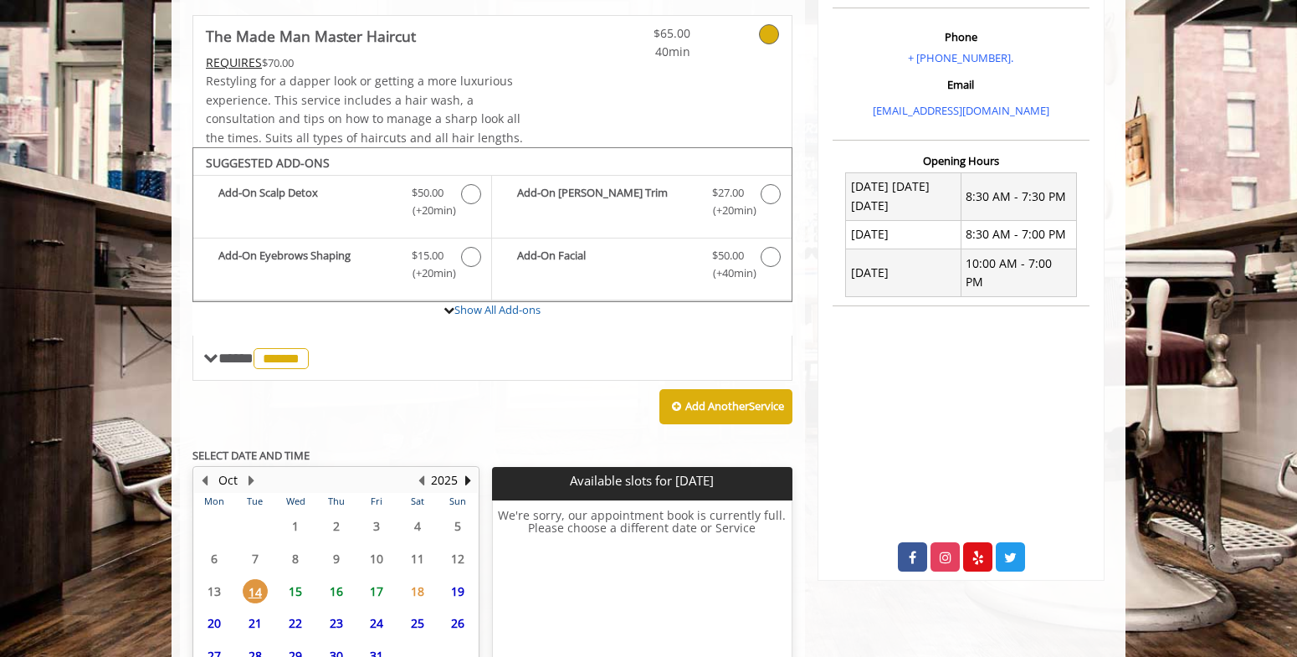
scroll to position [666, 0]
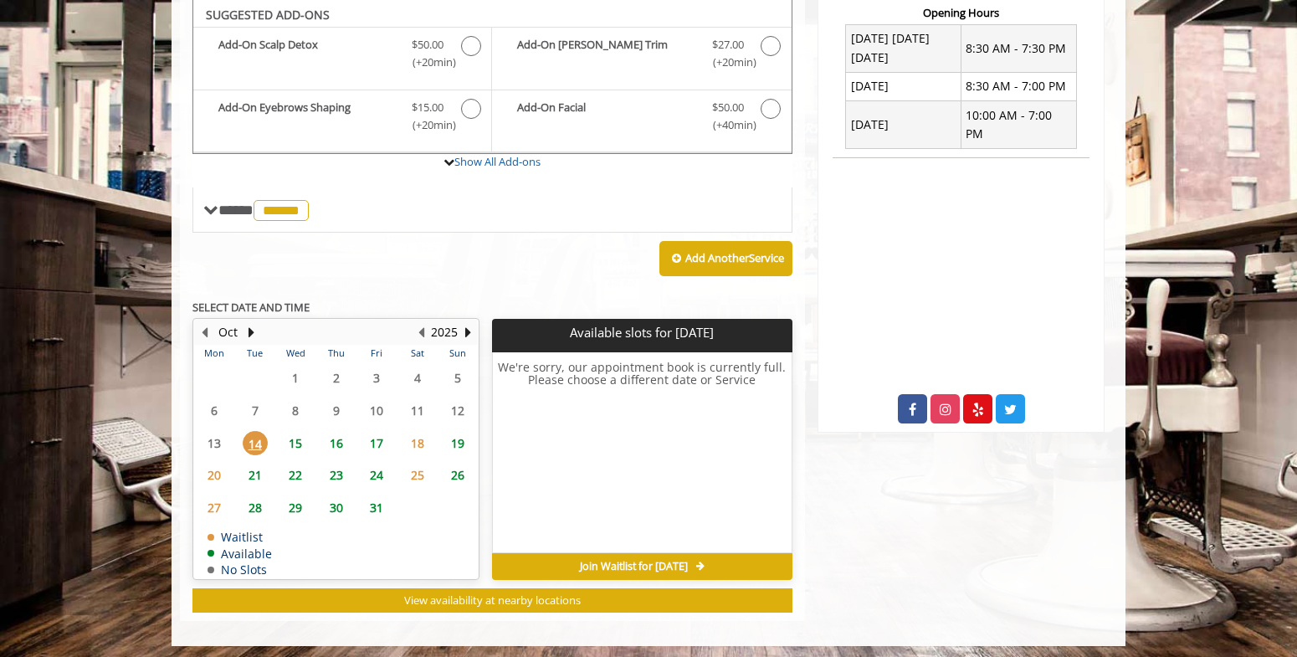
click at [297, 444] on span "15" at bounding box center [295, 443] width 25 height 24
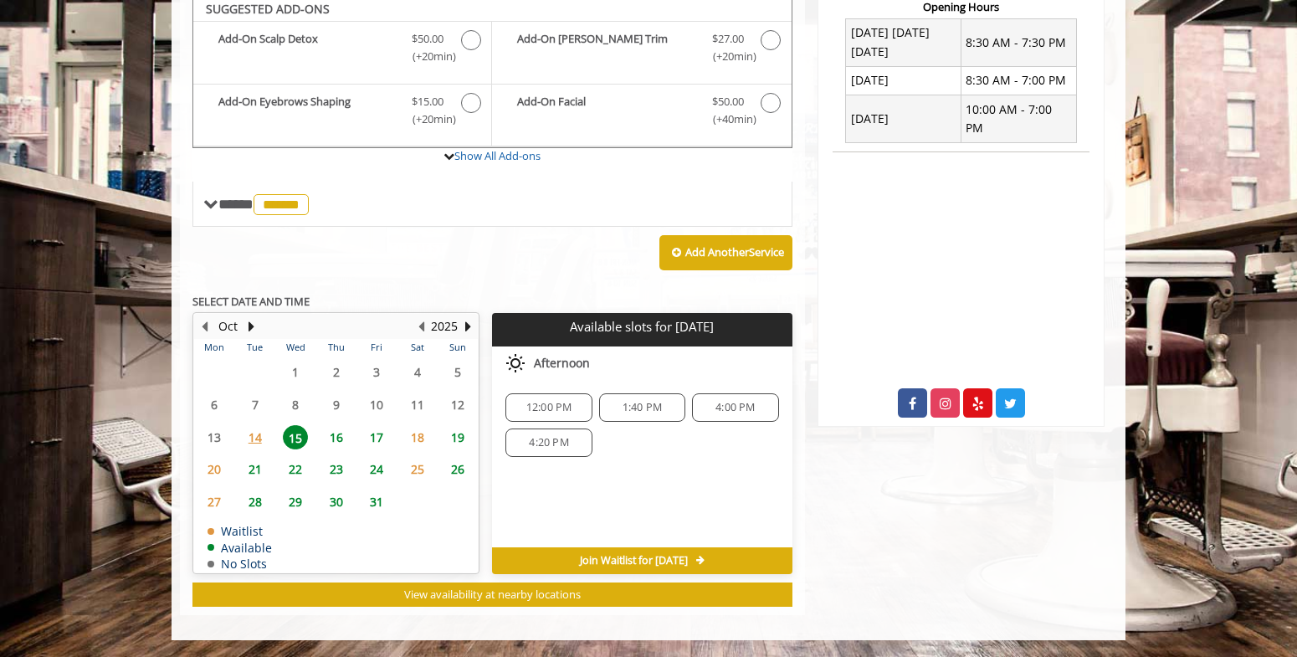
click at [337, 434] on span "16" at bounding box center [336, 437] width 25 height 24
click at [382, 434] on span "17" at bounding box center [376, 437] width 25 height 24
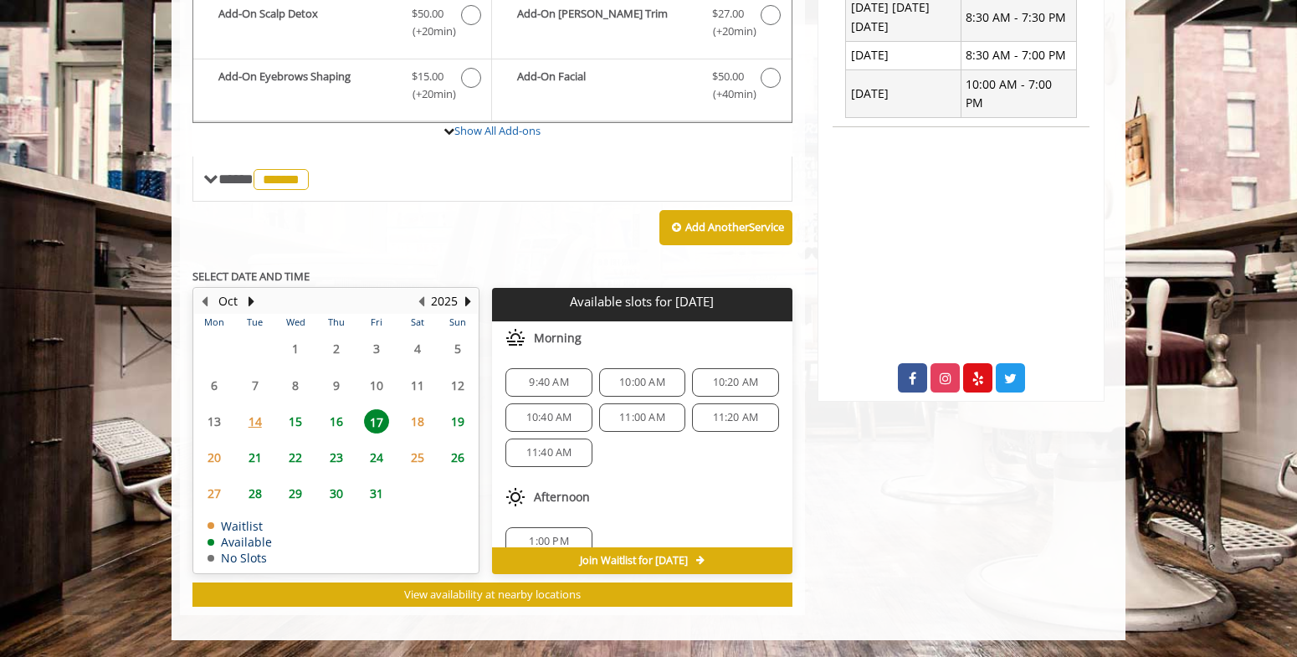
click at [298, 423] on span "15" at bounding box center [295, 421] width 25 height 24
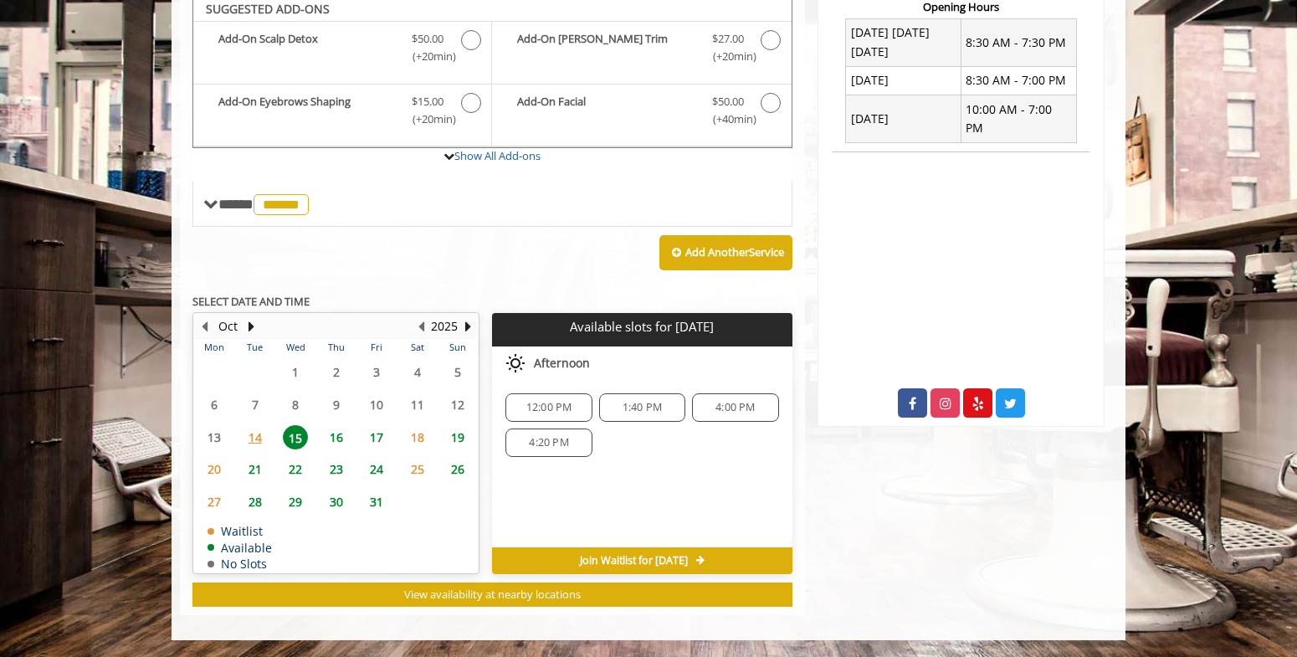
click at [336, 436] on span "16" at bounding box center [336, 437] width 25 height 24
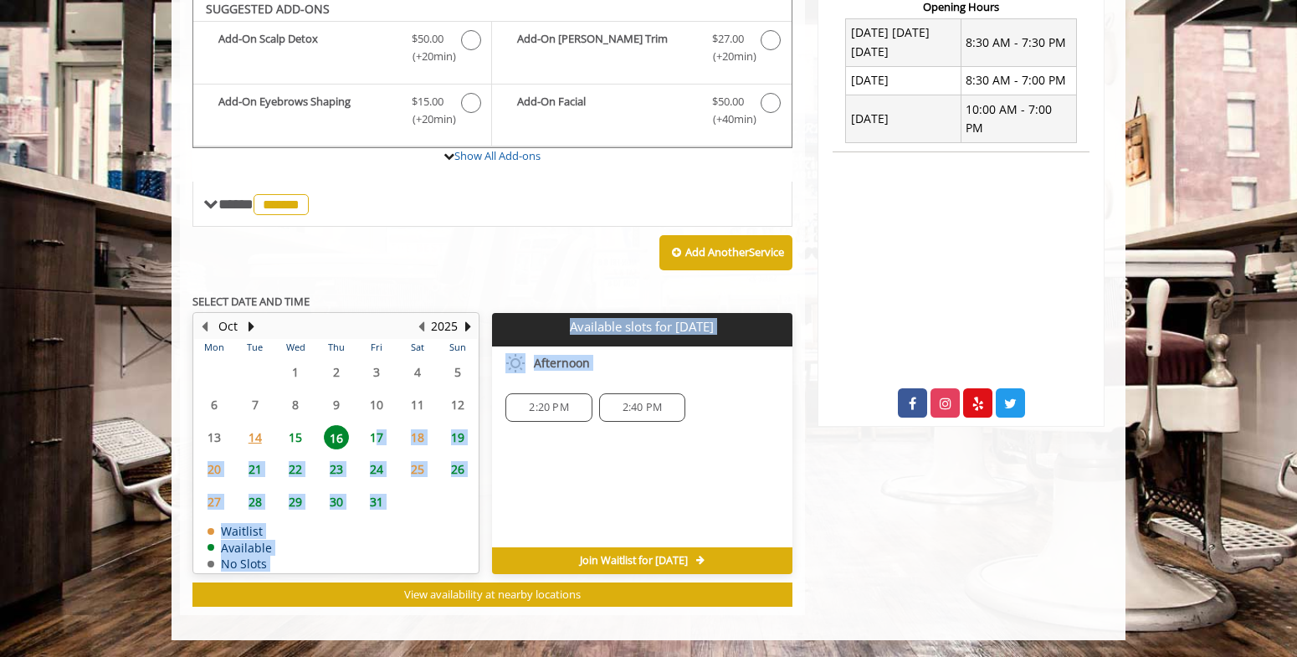
drag, startPoint x: 379, startPoint y: 436, endPoint x: 494, endPoint y: 370, distance: 132.4
click at [498, 382] on div "[DATE] Mon Tue Wed Thu Fri Sat Sun 29 30 1 2 3 4 5 6 7 8 9 10 11 12 13 14 15 16…" at bounding box center [492, 443] width 600 height 261
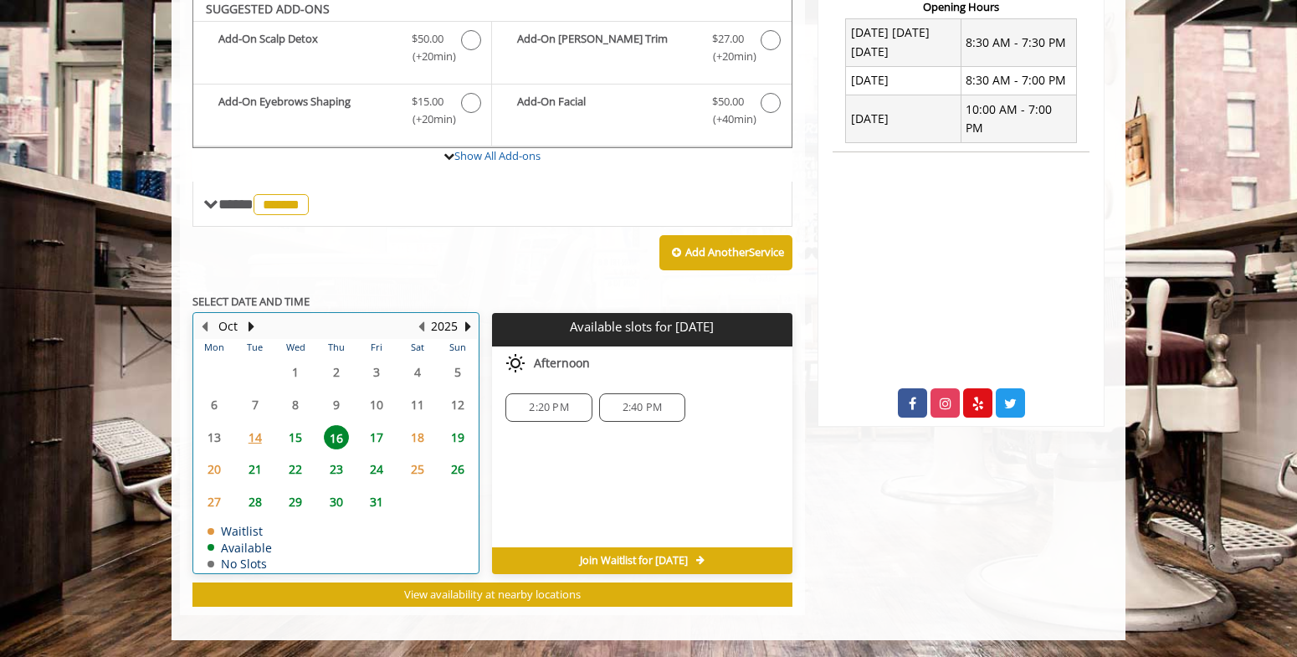
click at [359, 324] on td "2025" at bounding box center [407, 326] width 142 height 25
click at [301, 433] on span "15" at bounding box center [295, 437] width 25 height 24
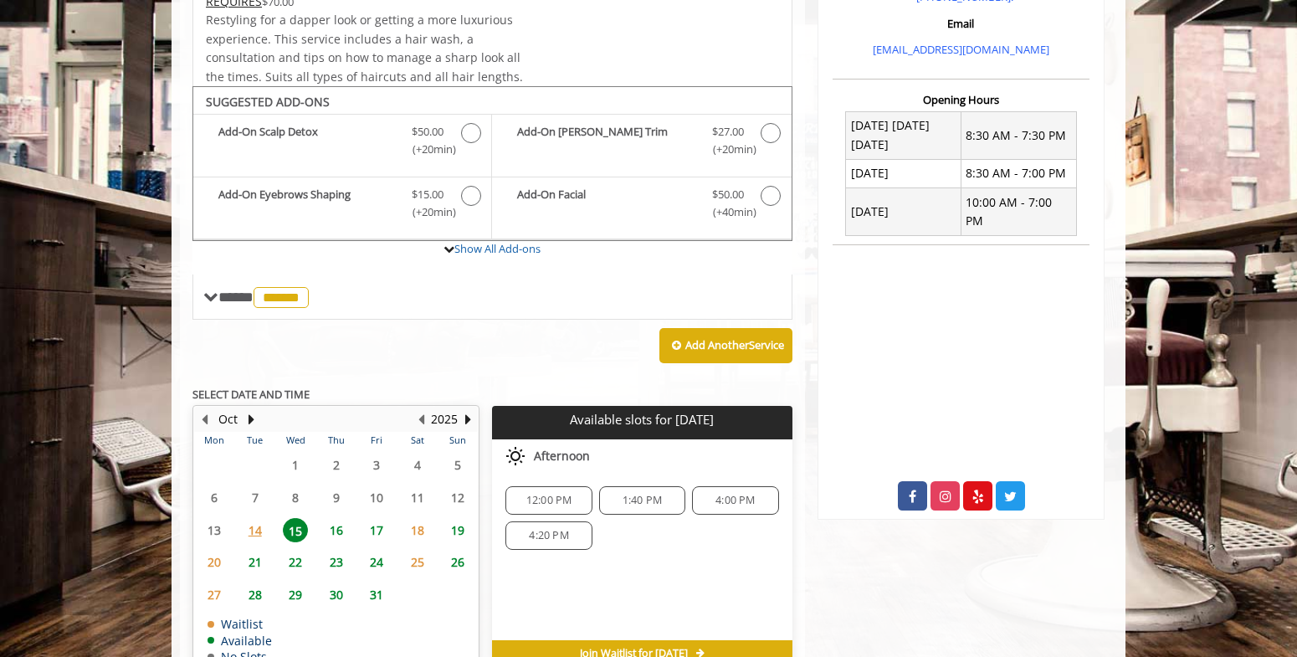
scroll to position [415, 0]
